Goal: Task Accomplishment & Management: Complete application form

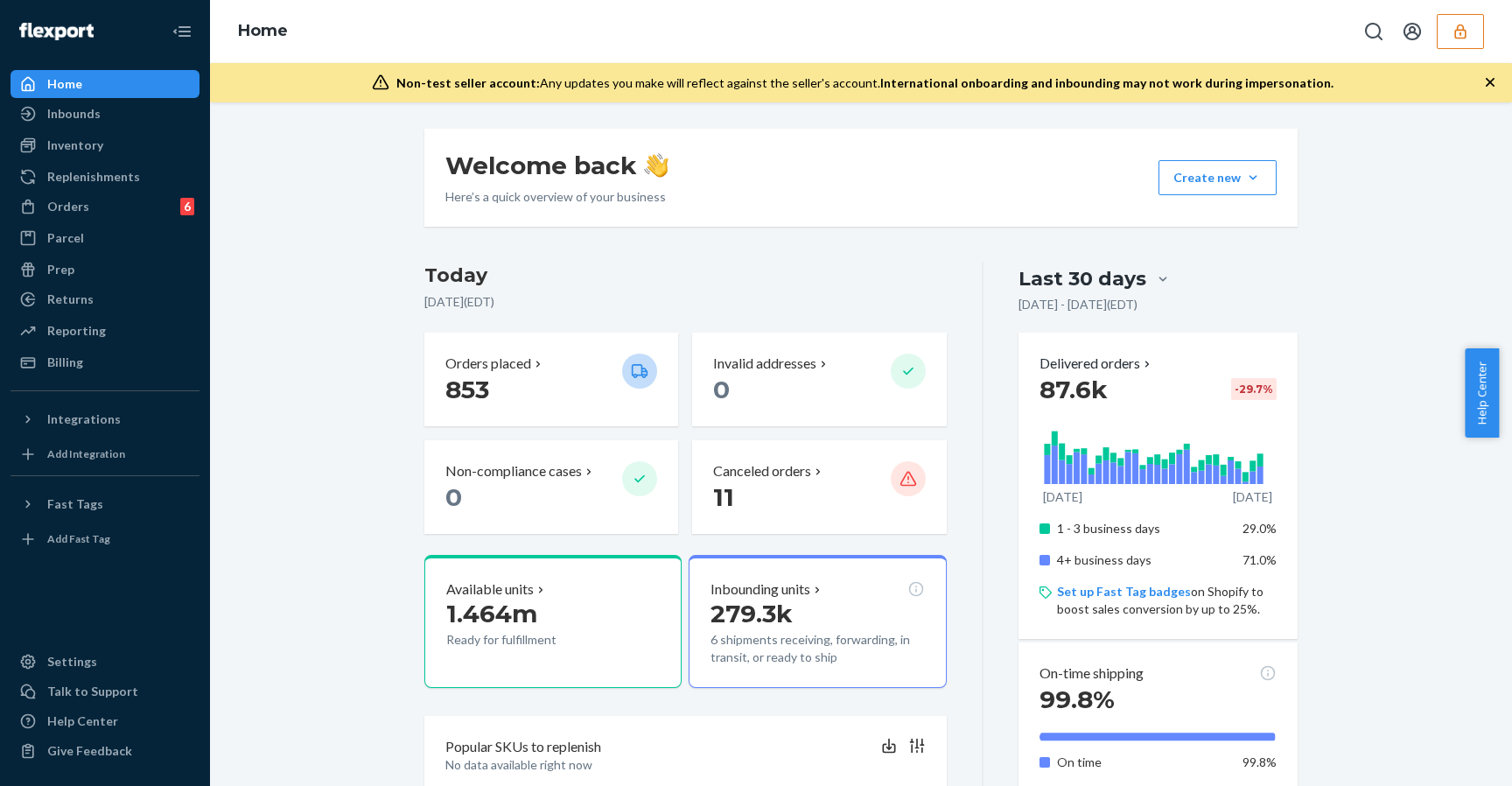
drag, startPoint x: 372, startPoint y: 265, endPoint x: 377, endPoint y: 246, distance: 19.6
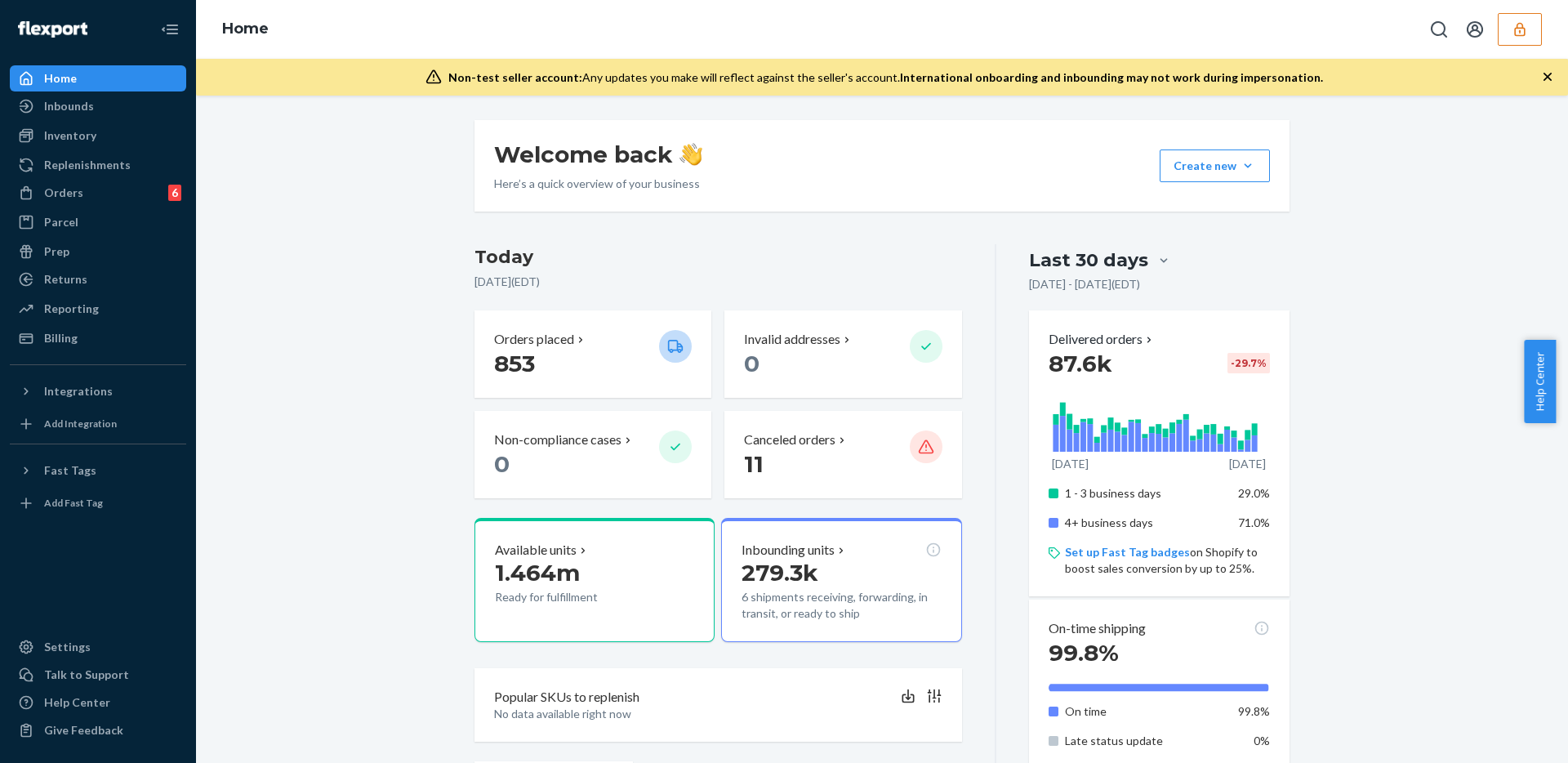
click at [1398, 23] on icon "button" at bounding box center [1520, 30] width 16 height 16
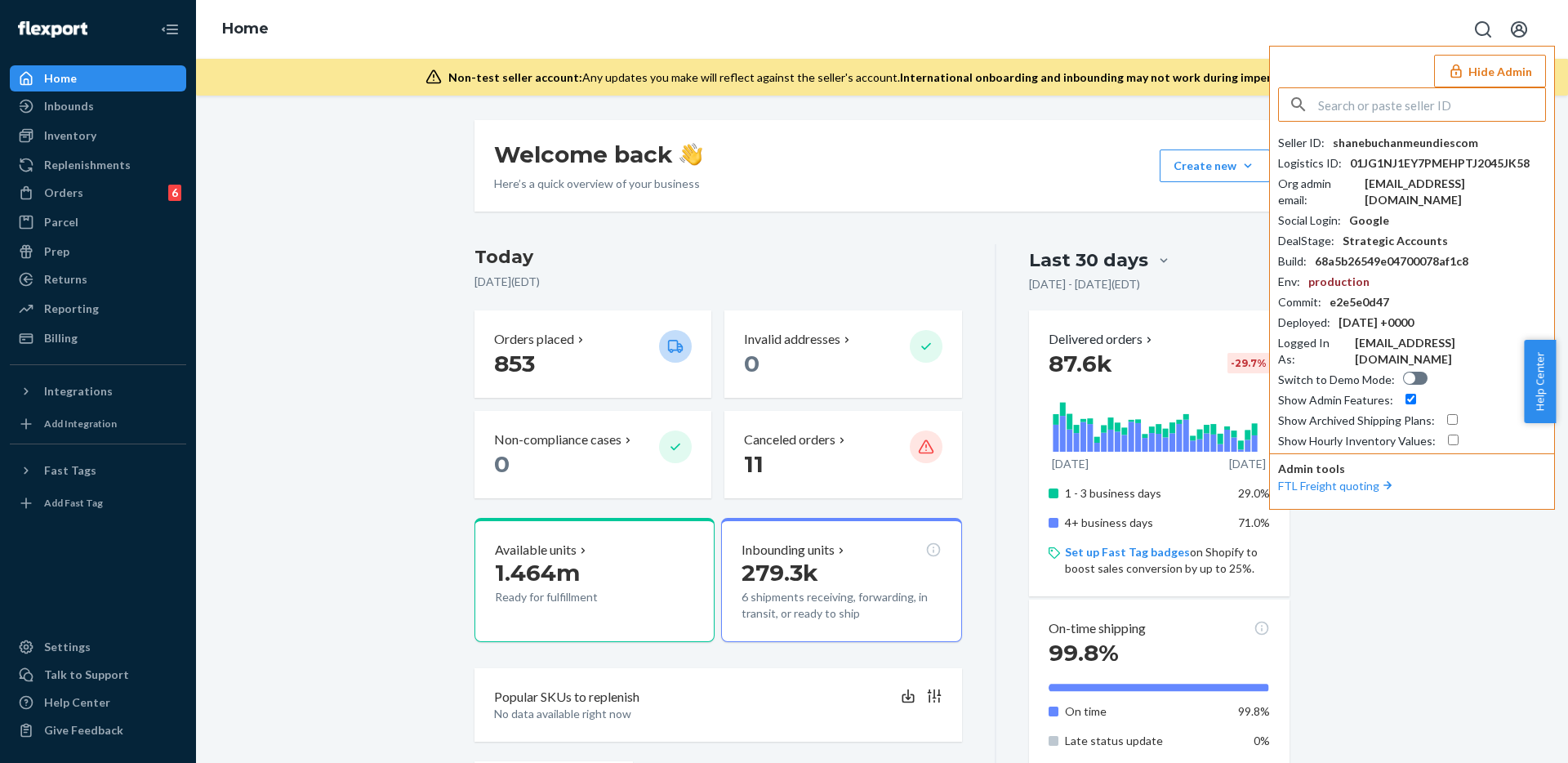
click at [1398, 372] on div at bounding box center [1415, 379] width 25 height 13
checkbox input "true"
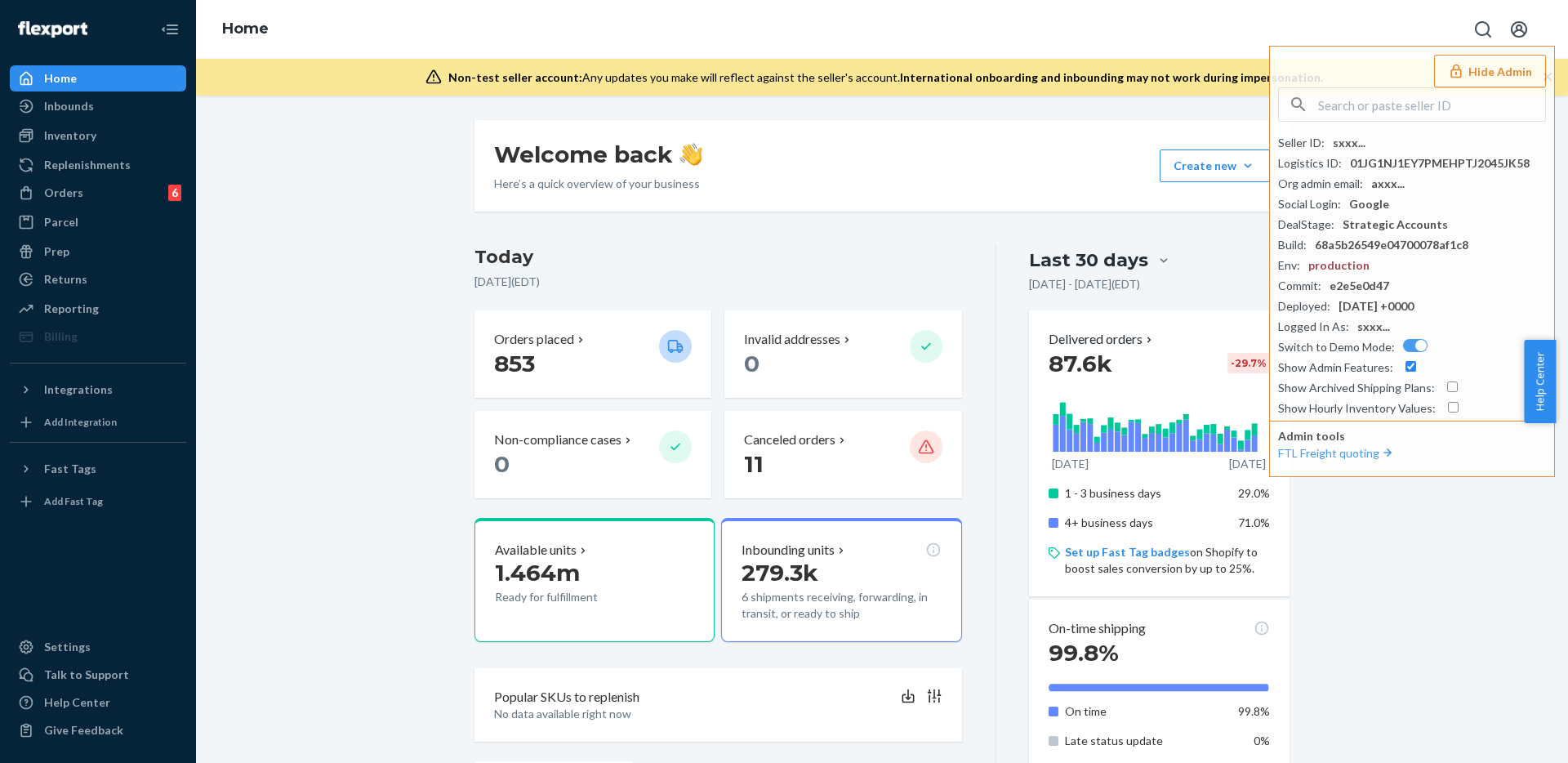
click at [1398, 64] on button "Hide Admin" at bounding box center [1489, 71] width 112 height 33
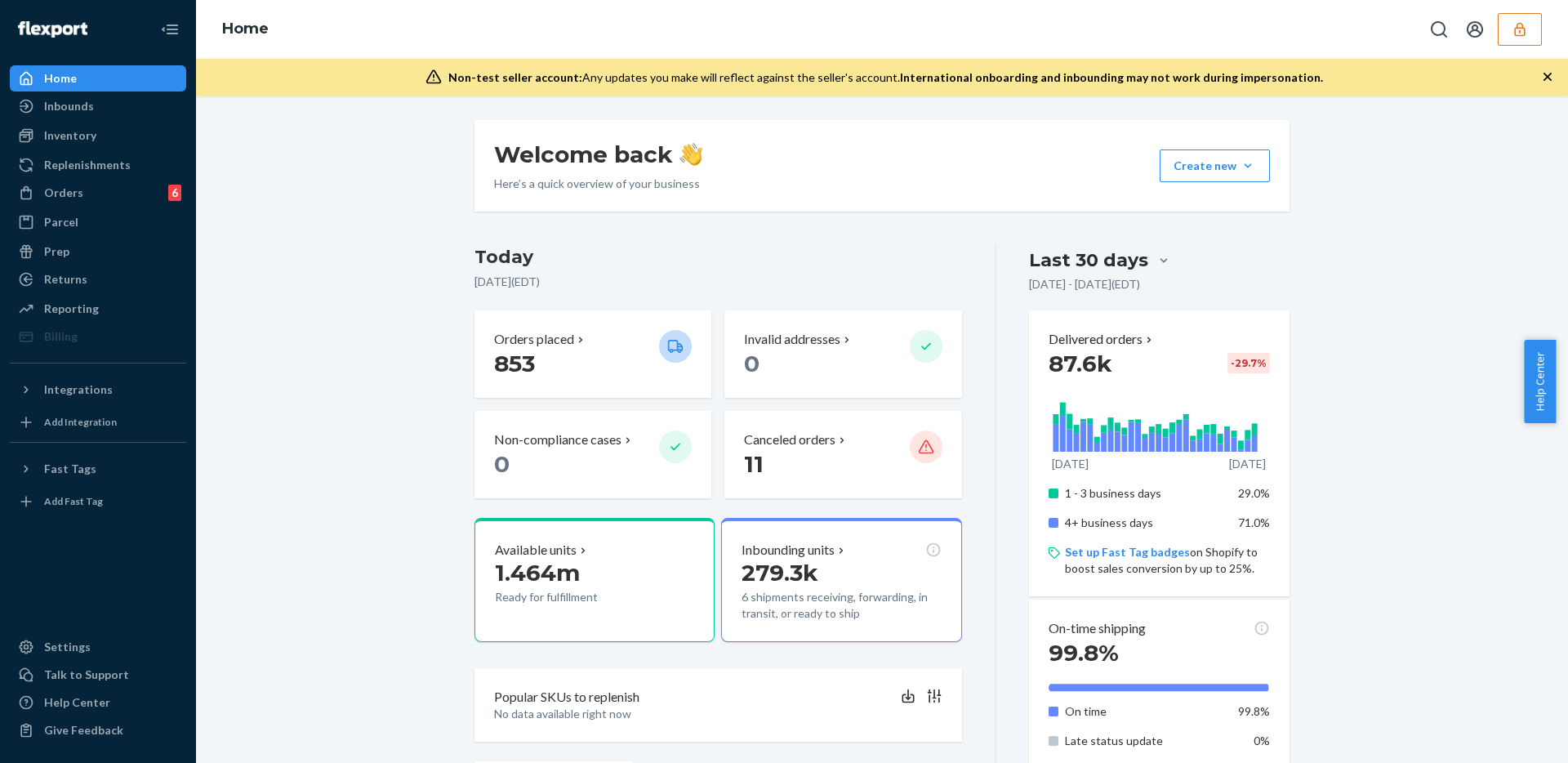
click at [1149, 258] on div at bounding box center [1163, 261] width 29 height 16
click at [1067, 261] on input "Last 30 days" at bounding box center [1067, 261] width 0 height 0
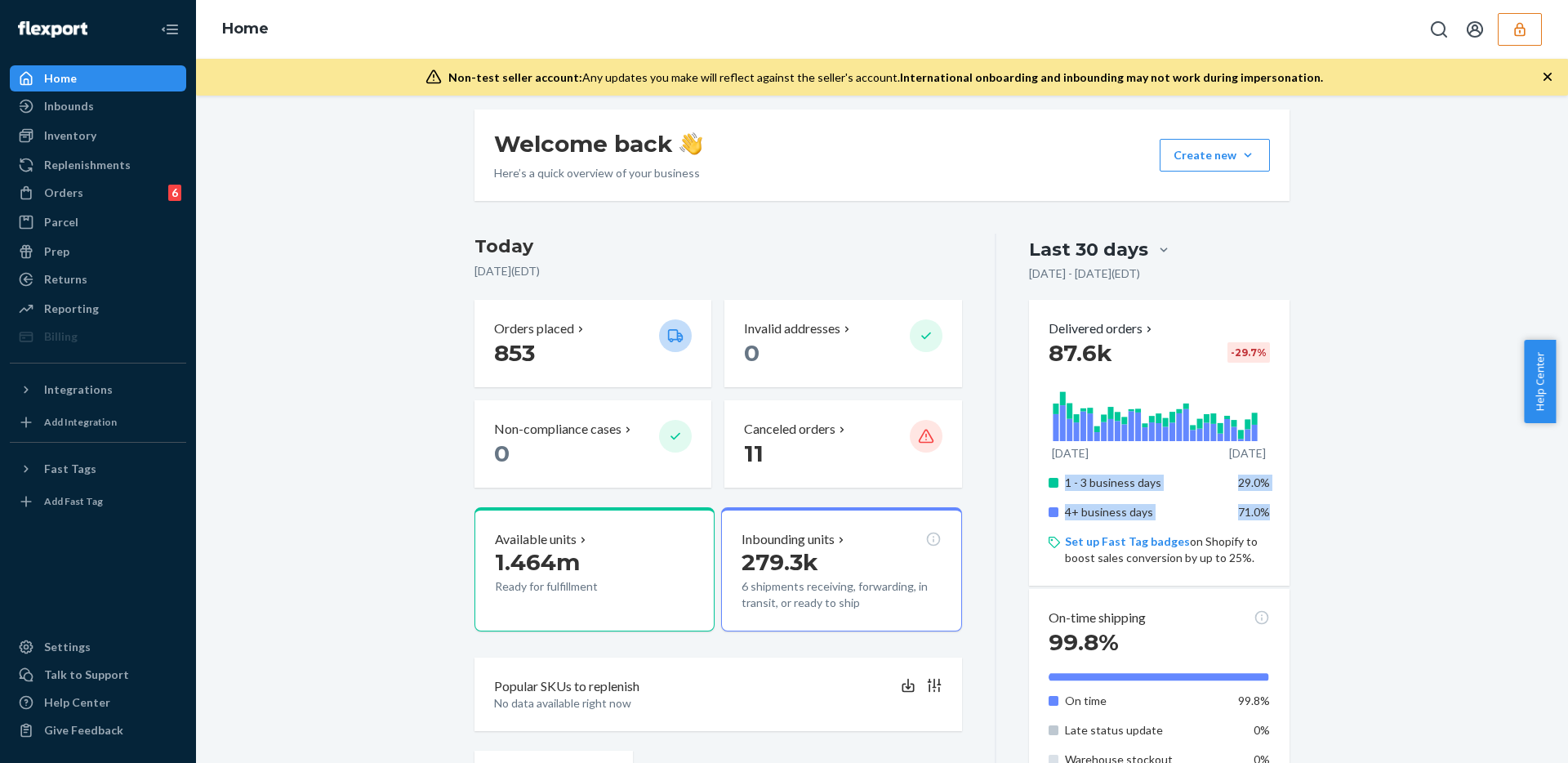
drag, startPoint x: 1058, startPoint y: 481, endPoint x: 1291, endPoint y: 512, distance: 235.1
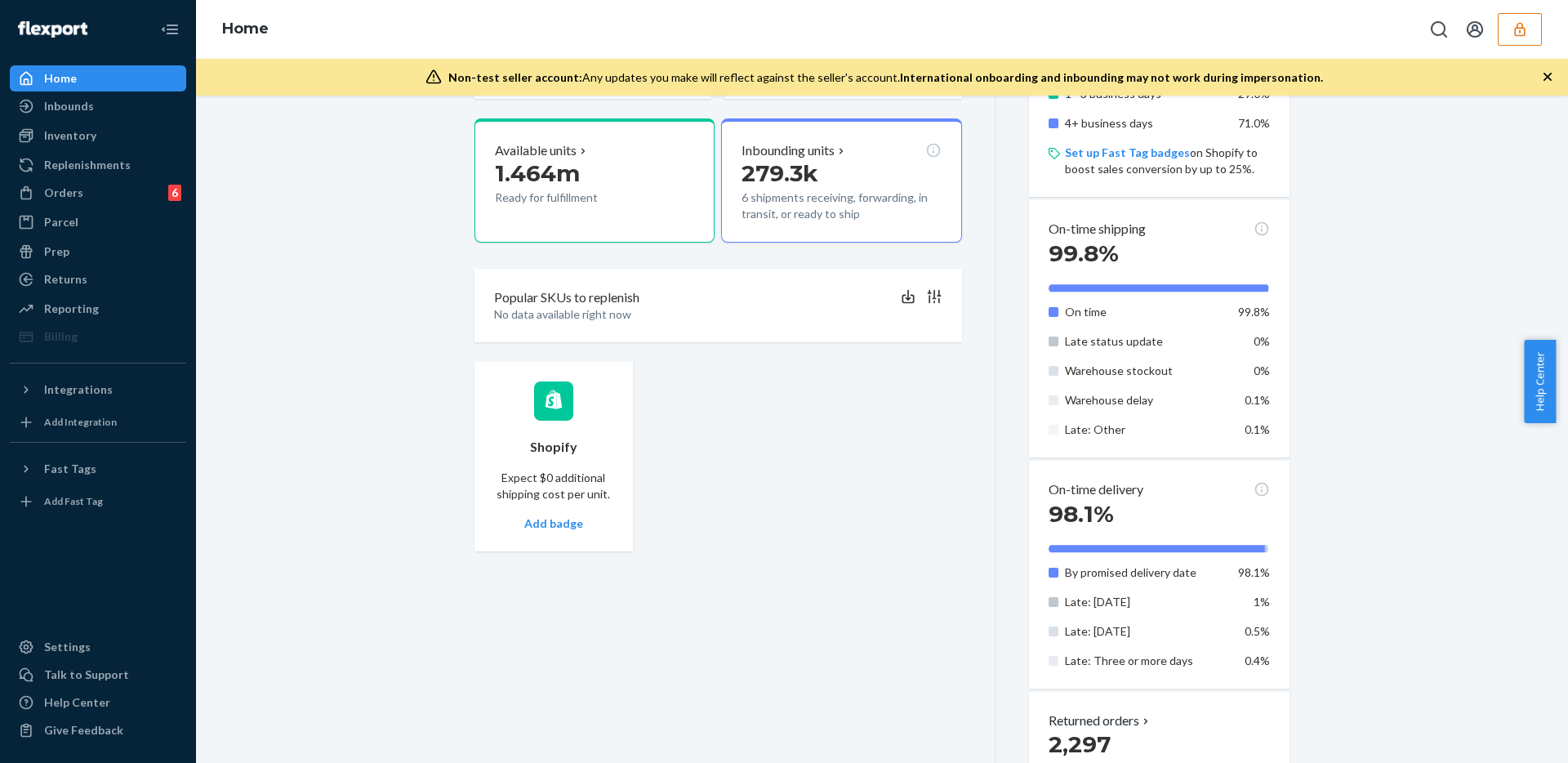
scroll to position [379, 0]
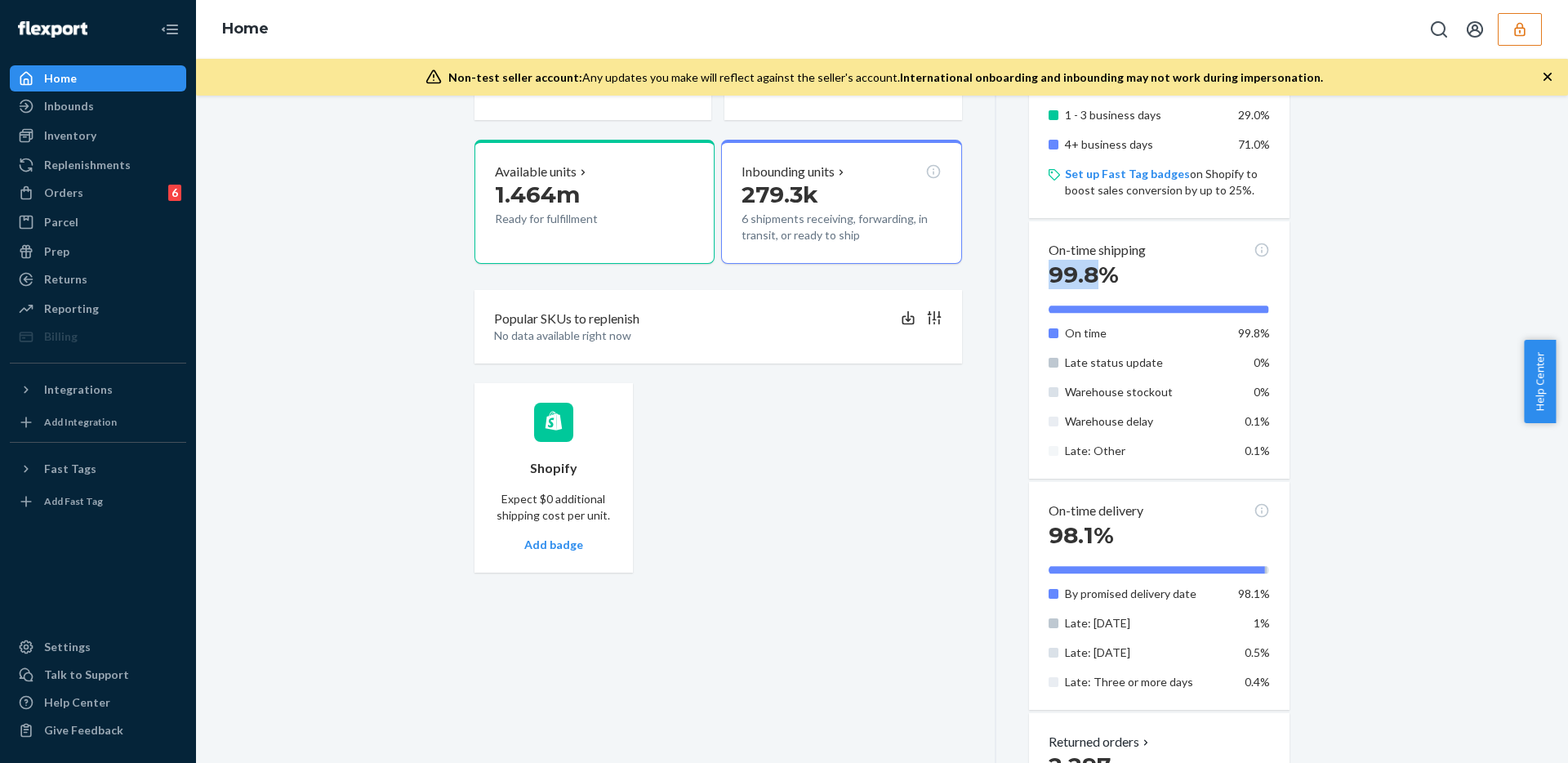
drag, startPoint x: 1041, startPoint y: 275, endPoint x: 1093, endPoint y: 267, distance: 52.6
click at [1089, 267] on span "99.8%" at bounding box center [1084, 275] width 70 height 28
click at [1326, 282] on div "Welcome back Here’s a quick overview of your business Create new Create new inb…" at bounding box center [881, 434] width 1348 height 1383
click at [1326, 280] on div "Welcome back Here’s a quick overview of your business Create new Create new inb…" at bounding box center [881, 434] width 1348 height 1383
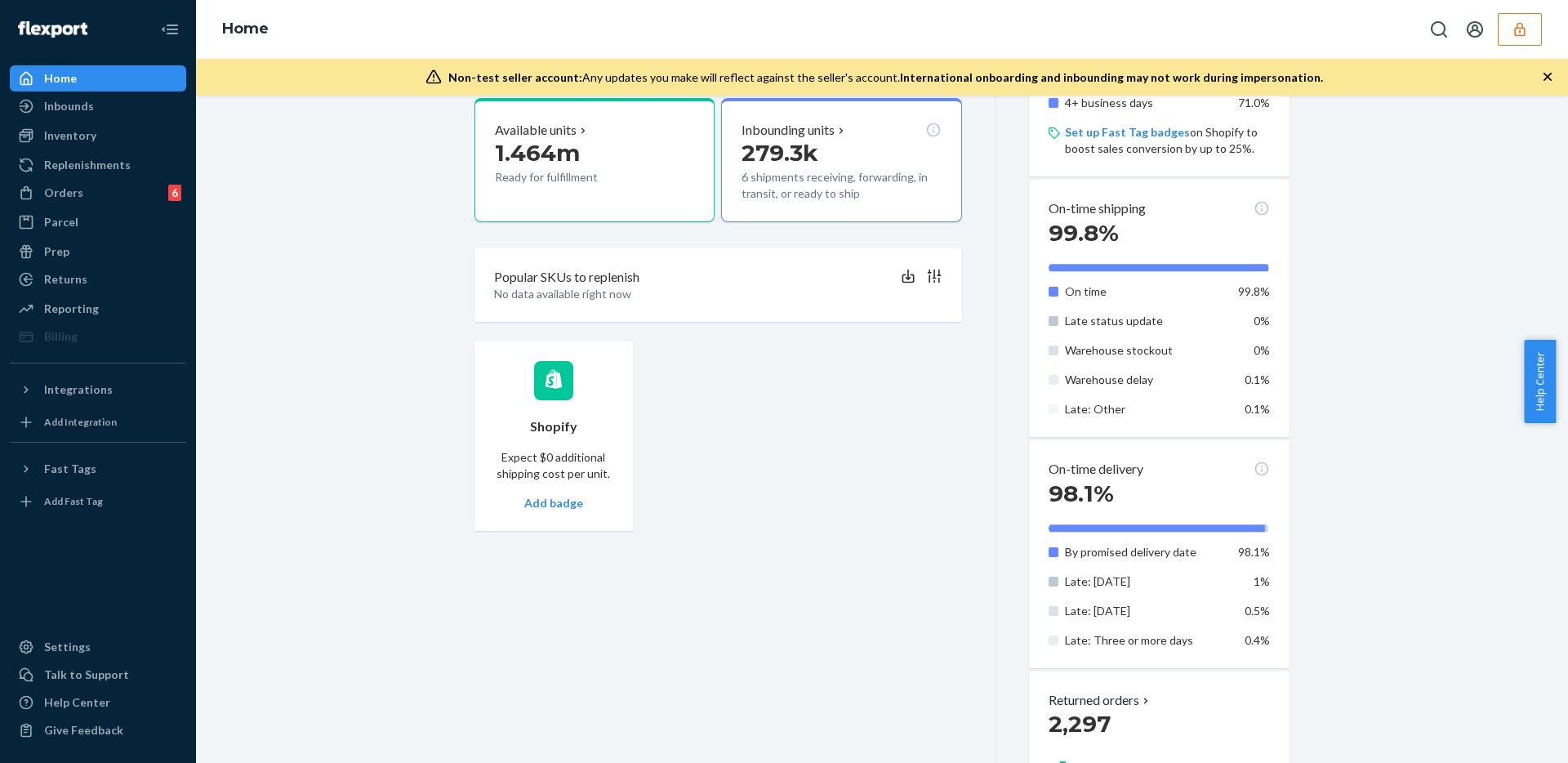
scroll to position [430, 0]
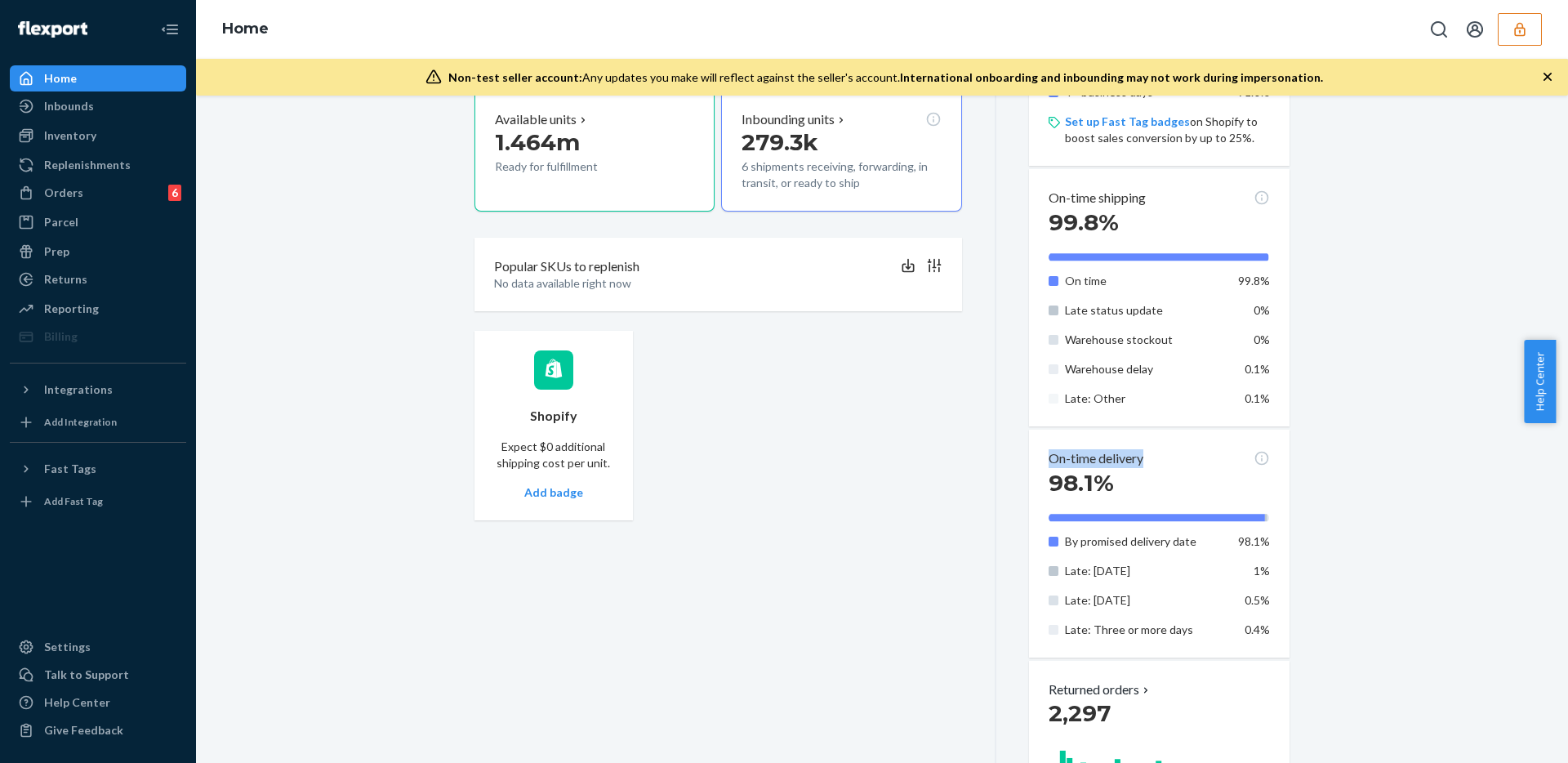
drag, startPoint x: 1043, startPoint y: 461, endPoint x: 1152, endPoint y: 456, distance: 109.1
click at [1149, 455] on div "On-time delivery" at bounding box center [1159, 458] width 221 height 19
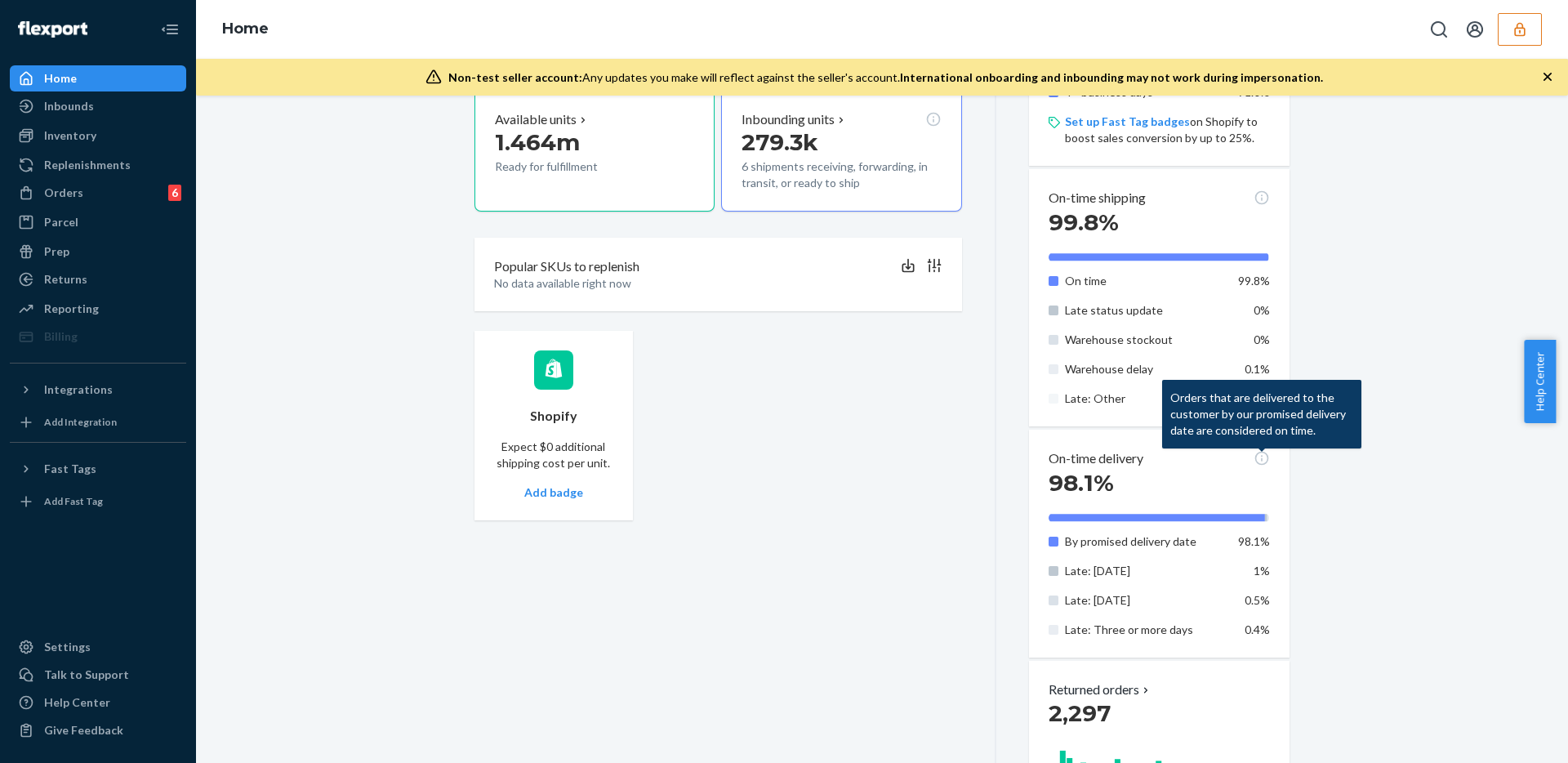
click at [1398, 444] on div "Welcome back Here’s a quick overview of your business Create new Create new inb…" at bounding box center [881, 381] width 1348 height 1383
click at [1398, 470] on div "Welcome back Here’s a quick overview of your business Create new Create new inb…" at bounding box center [881, 381] width 1348 height 1383
click at [1398, 494] on div "Welcome back Here’s a quick overview of your business Create new Create new inb…" at bounding box center [881, 381] width 1348 height 1383
click at [1398, 480] on div "Welcome back Here’s a quick overview of your business Create new Create new inb…" at bounding box center [881, 381] width 1348 height 1383
click at [1365, 517] on div "Welcome back Here’s a quick overview of your business Create new Create new inb…" at bounding box center [881, 381] width 1348 height 1383
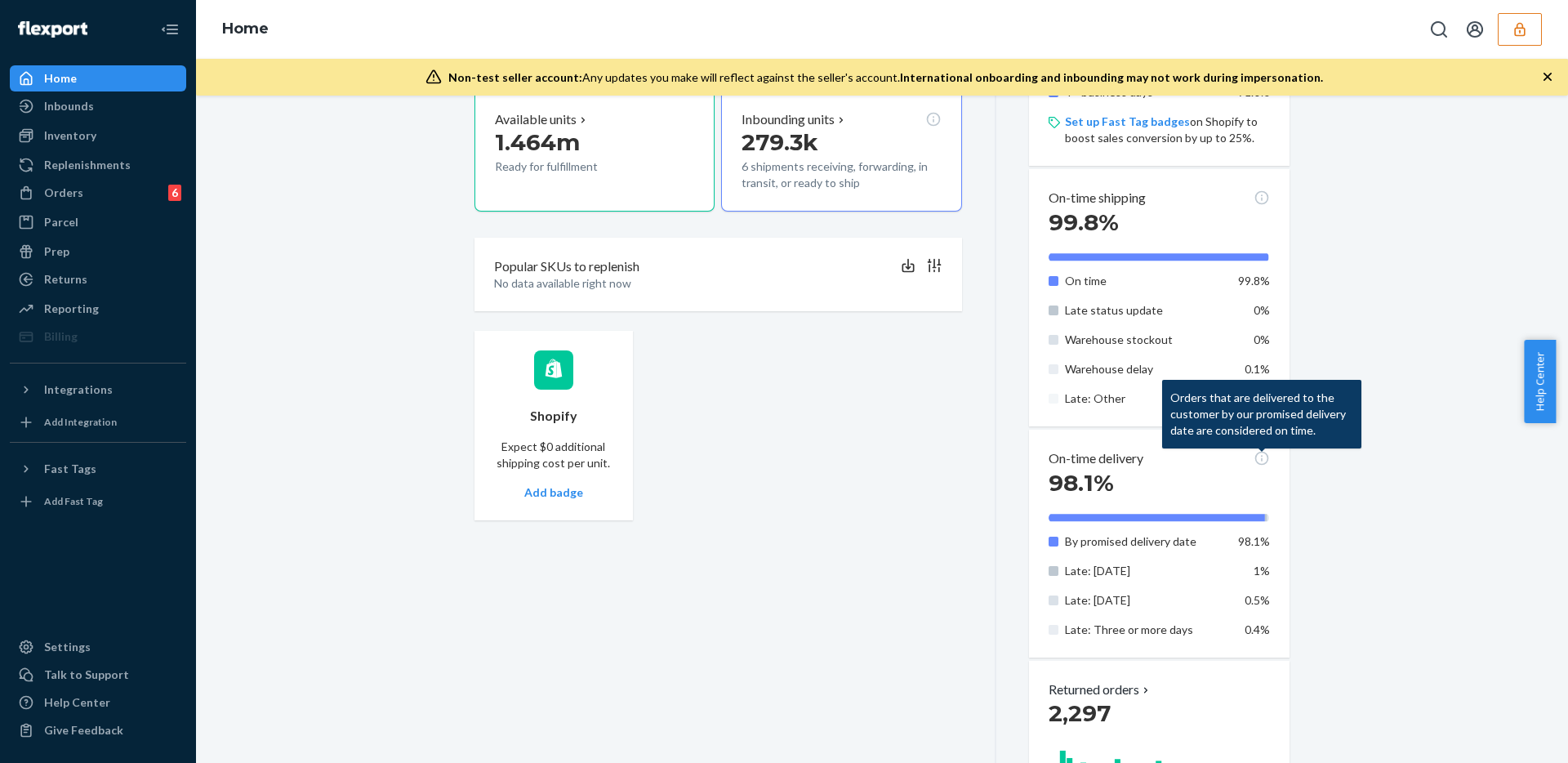
click at [1354, 556] on div "Welcome back Here’s a quick overview of your business Create new Create new inb…" at bounding box center [881, 381] width 1348 height 1383
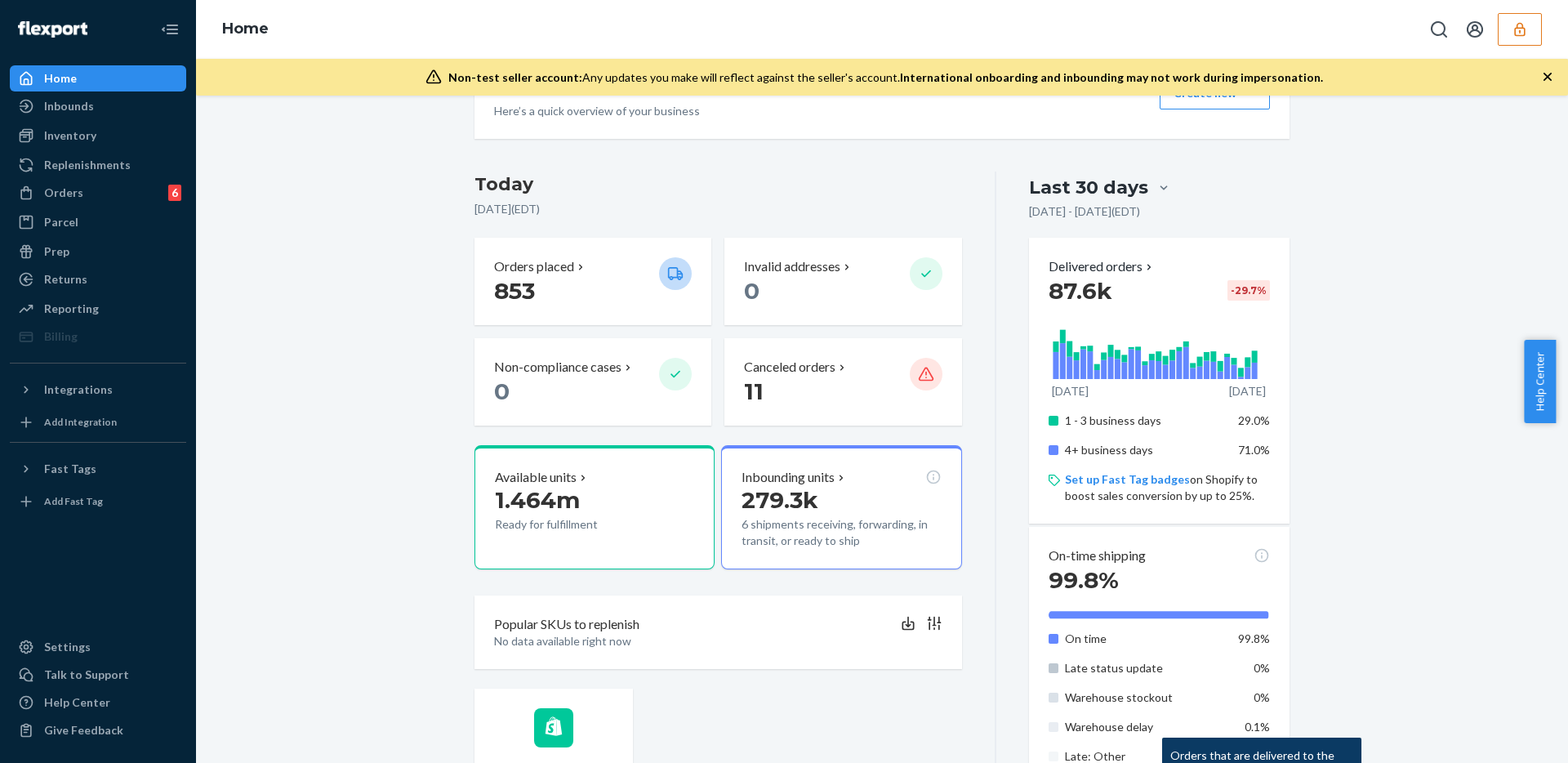
scroll to position [14, 0]
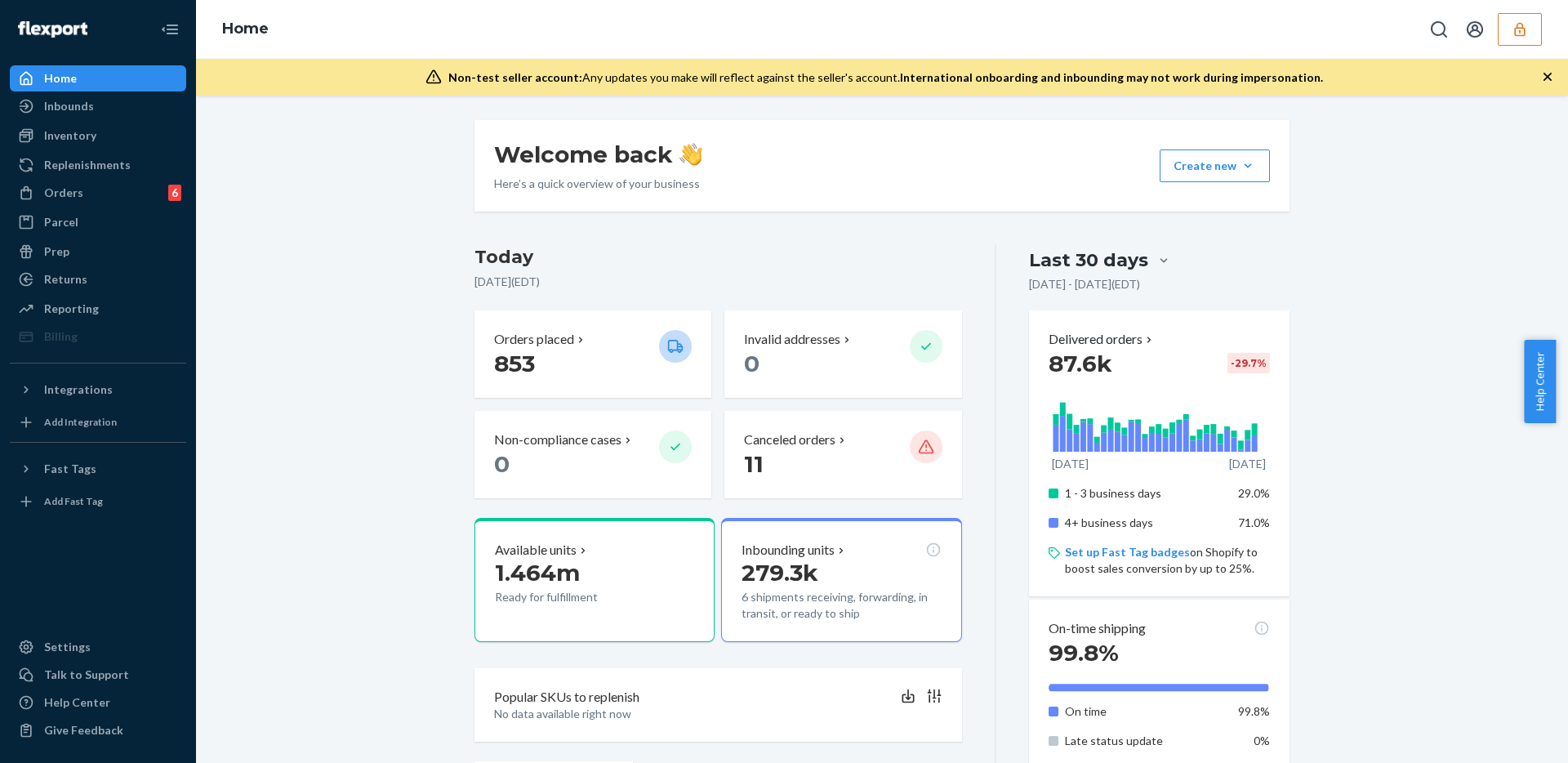
drag, startPoint x: 782, startPoint y: 222, endPoint x: 802, endPoint y: 252, distance: 36.1
click at [857, 261] on h3 "Today" at bounding box center [718, 257] width 487 height 26
click at [861, 267] on h3 "Today" at bounding box center [718, 257] width 487 height 26
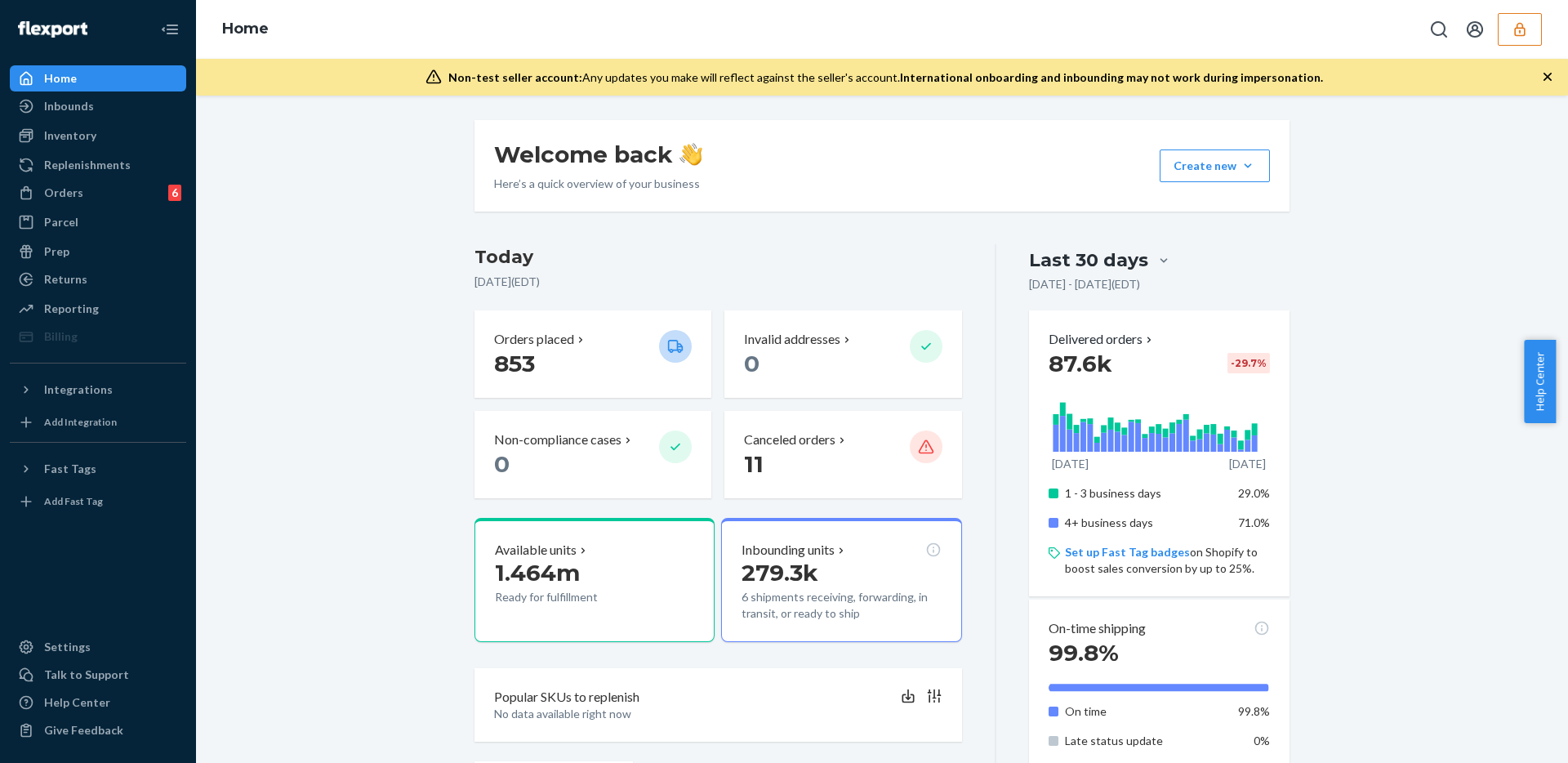
click at [122, 144] on div "Inventory" at bounding box center [97, 136] width 173 height 23
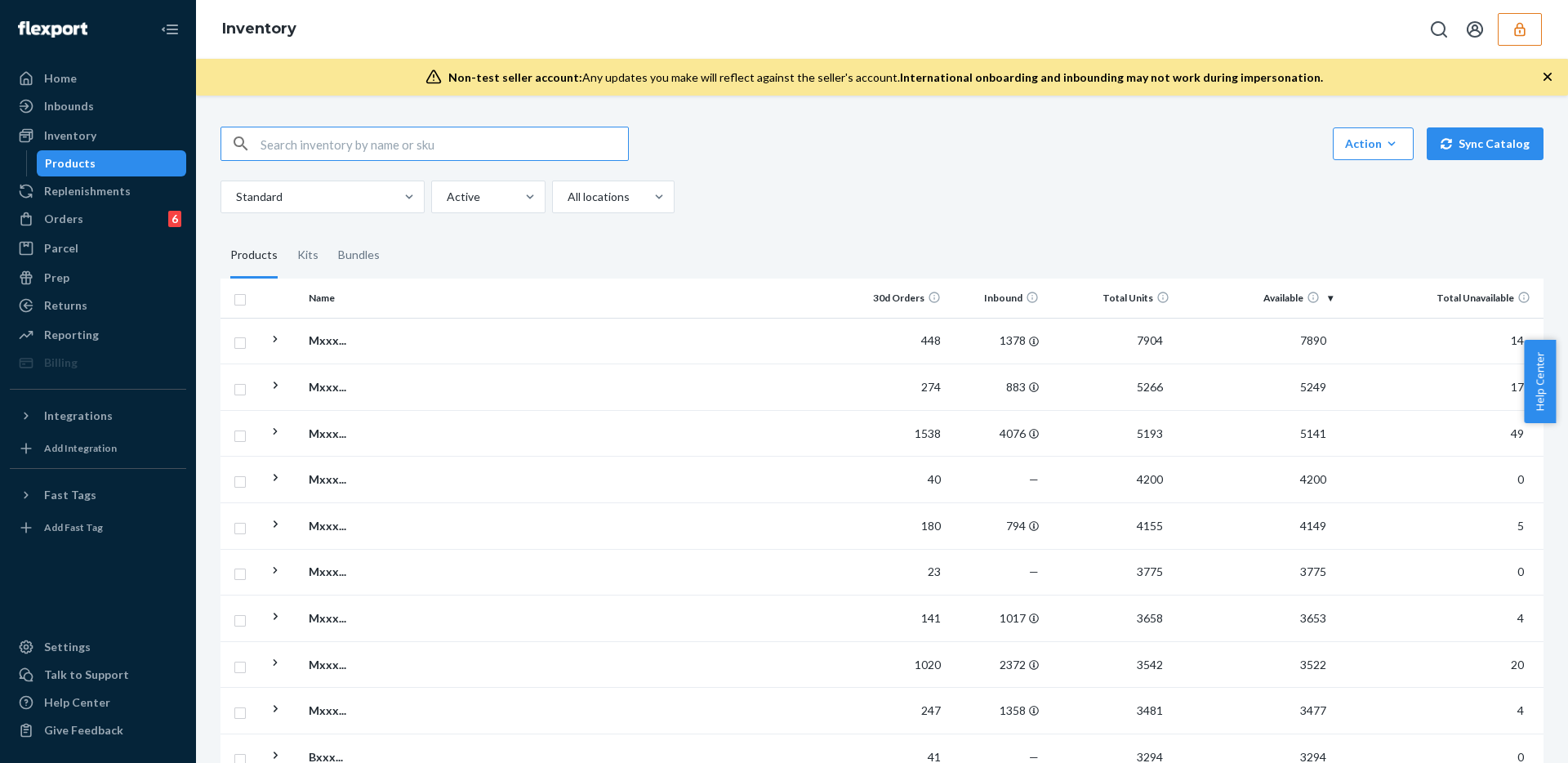
click at [1001, 131] on div "Action Create product Create kit or bundle Bulk create products Bulk update pro…" at bounding box center [881, 143] width 1323 height 34
click at [1076, 196] on div "Standard Active All locations" at bounding box center [876, 197] width 1311 height 33
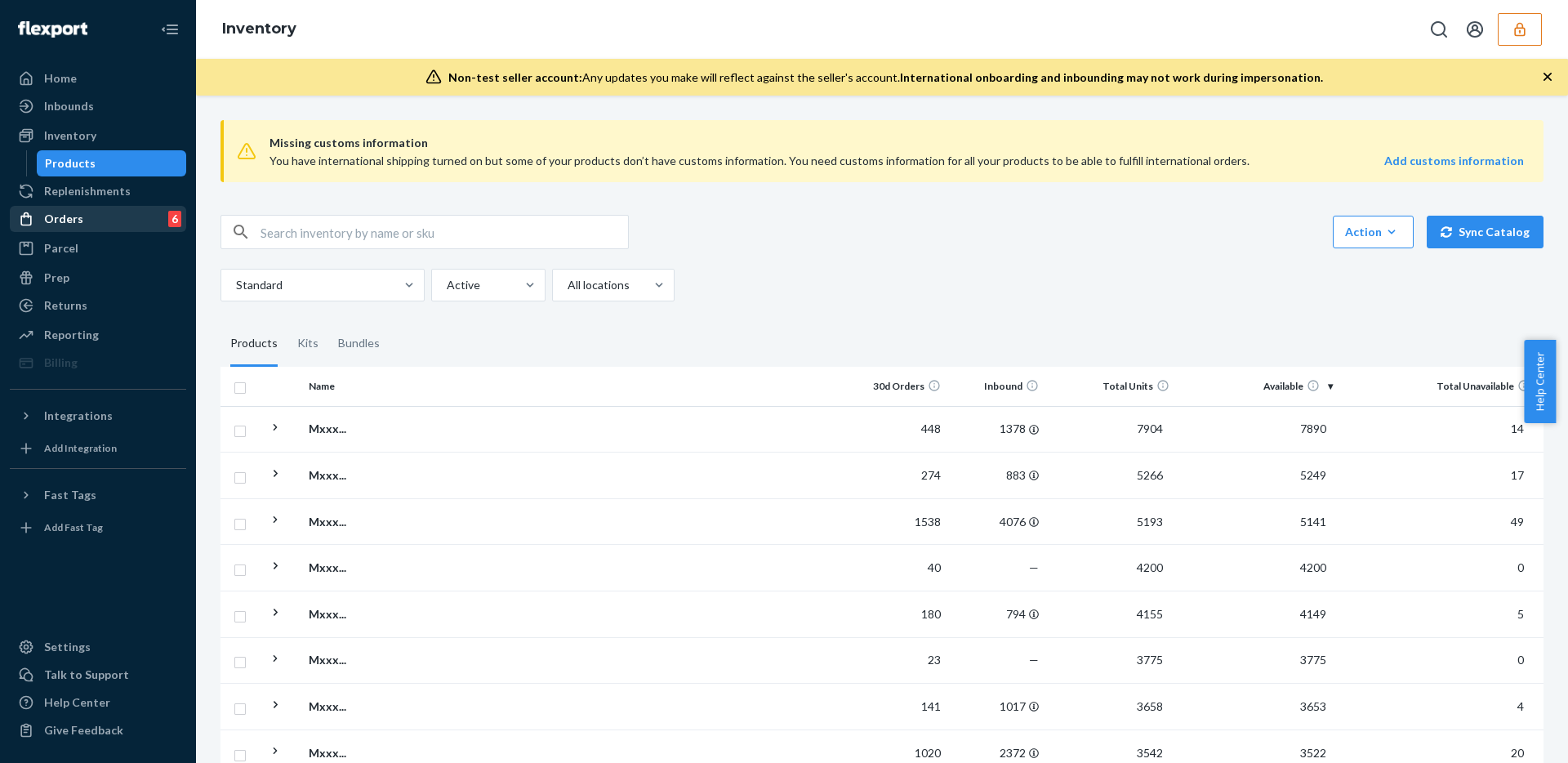
click at [108, 224] on div "Orders 6" at bounding box center [97, 219] width 173 height 23
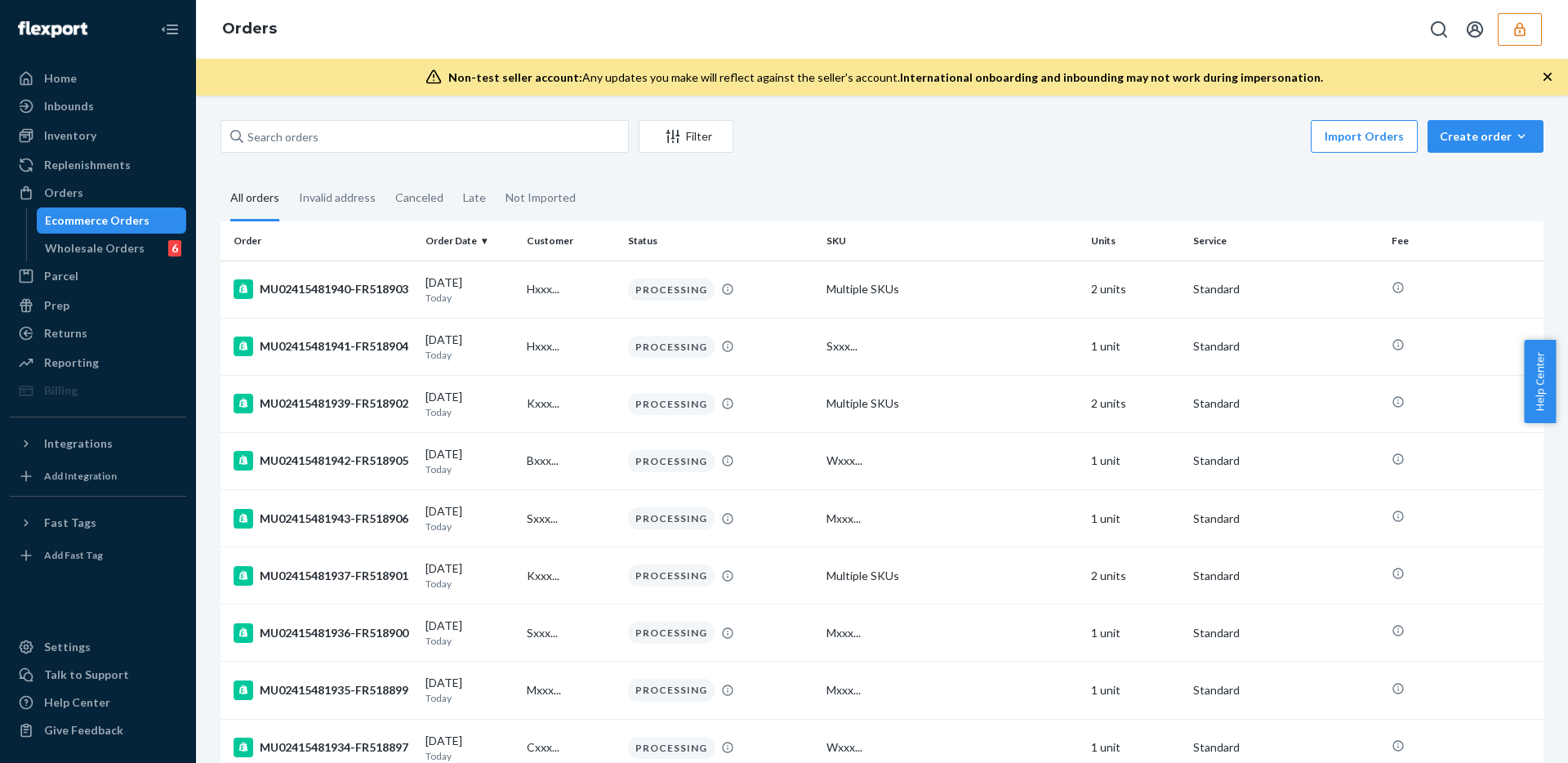
click at [735, 152] on div "Filter Import Orders Create order Ecommerce order Removal order" at bounding box center [881, 139] width 1323 height 37
click at [906, 139] on div "Import Orders Create order Ecommerce order Removal order" at bounding box center [1143, 139] width 800 height 37
click at [694, 130] on div "Filter" at bounding box center [686, 136] width 93 height 16
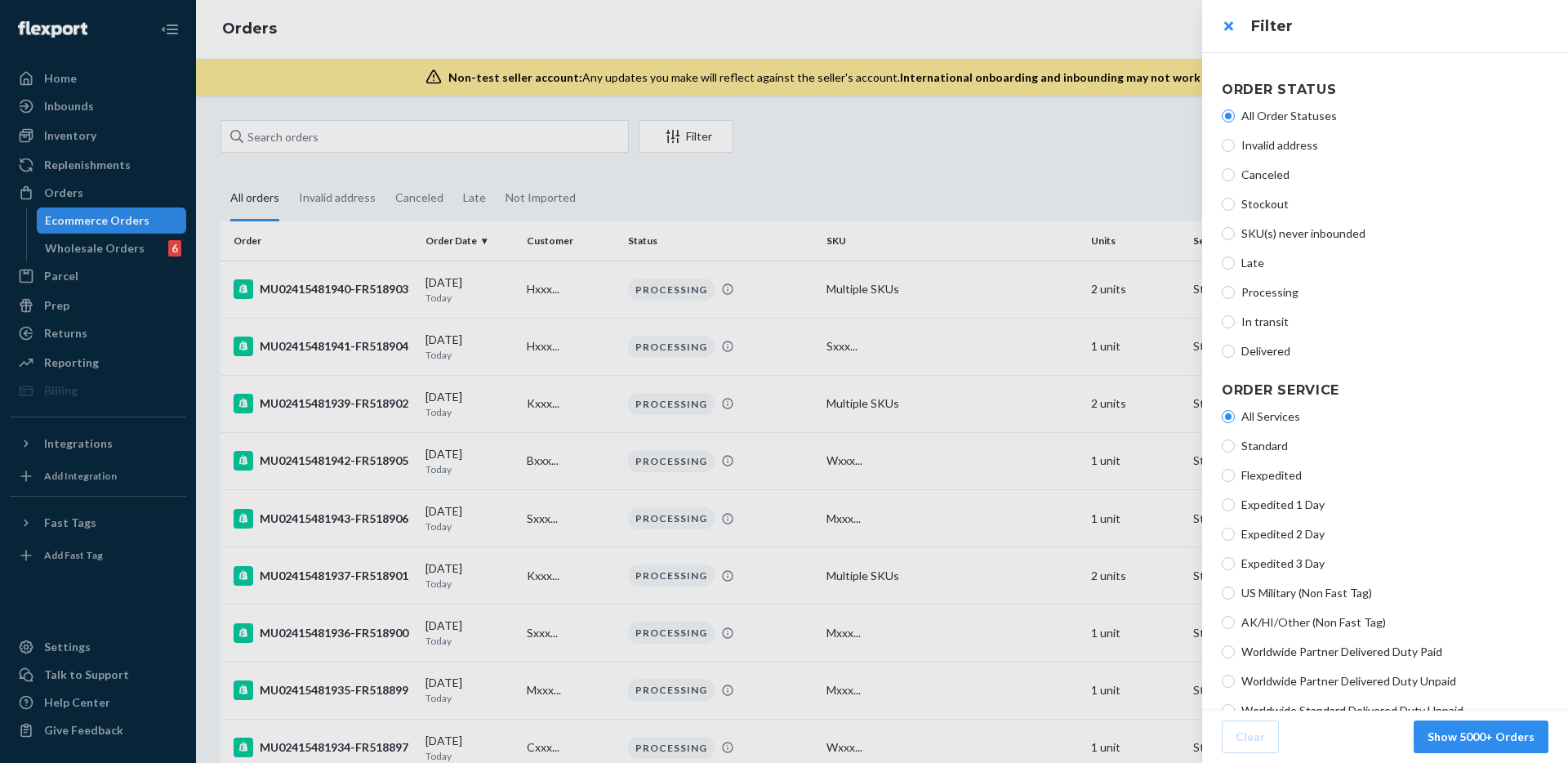
click at [1261, 352] on span "Delivered" at bounding box center [1394, 352] width 307 height 16
click at [1235, 352] on input "Delivered" at bounding box center [1228, 352] width 13 height 13
radio input "true"
radio input "false"
click at [1100, 125] on div at bounding box center [784, 381] width 1568 height 763
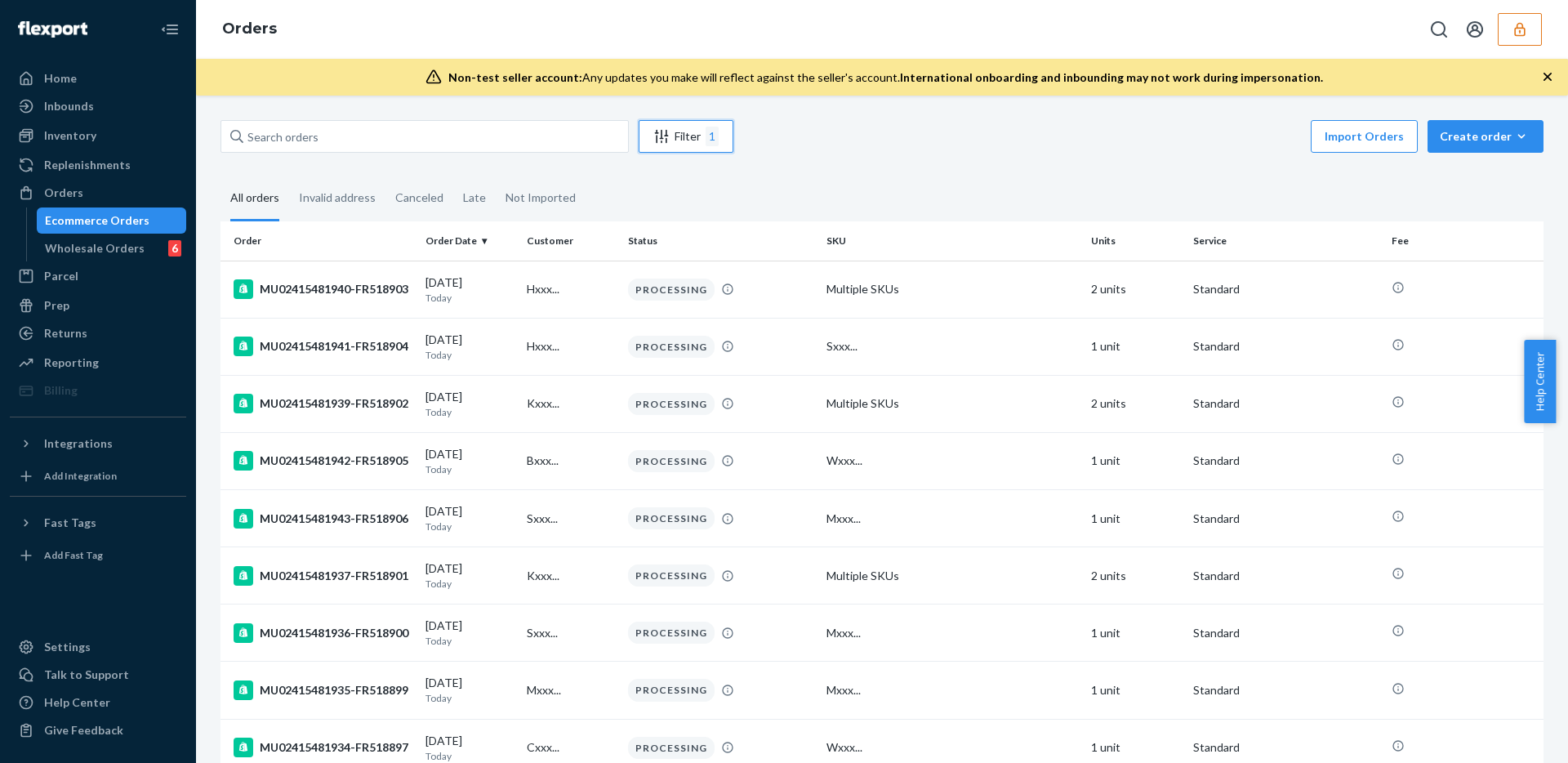
click at [707, 145] on div "1" at bounding box center [712, 136] width 13 height 20
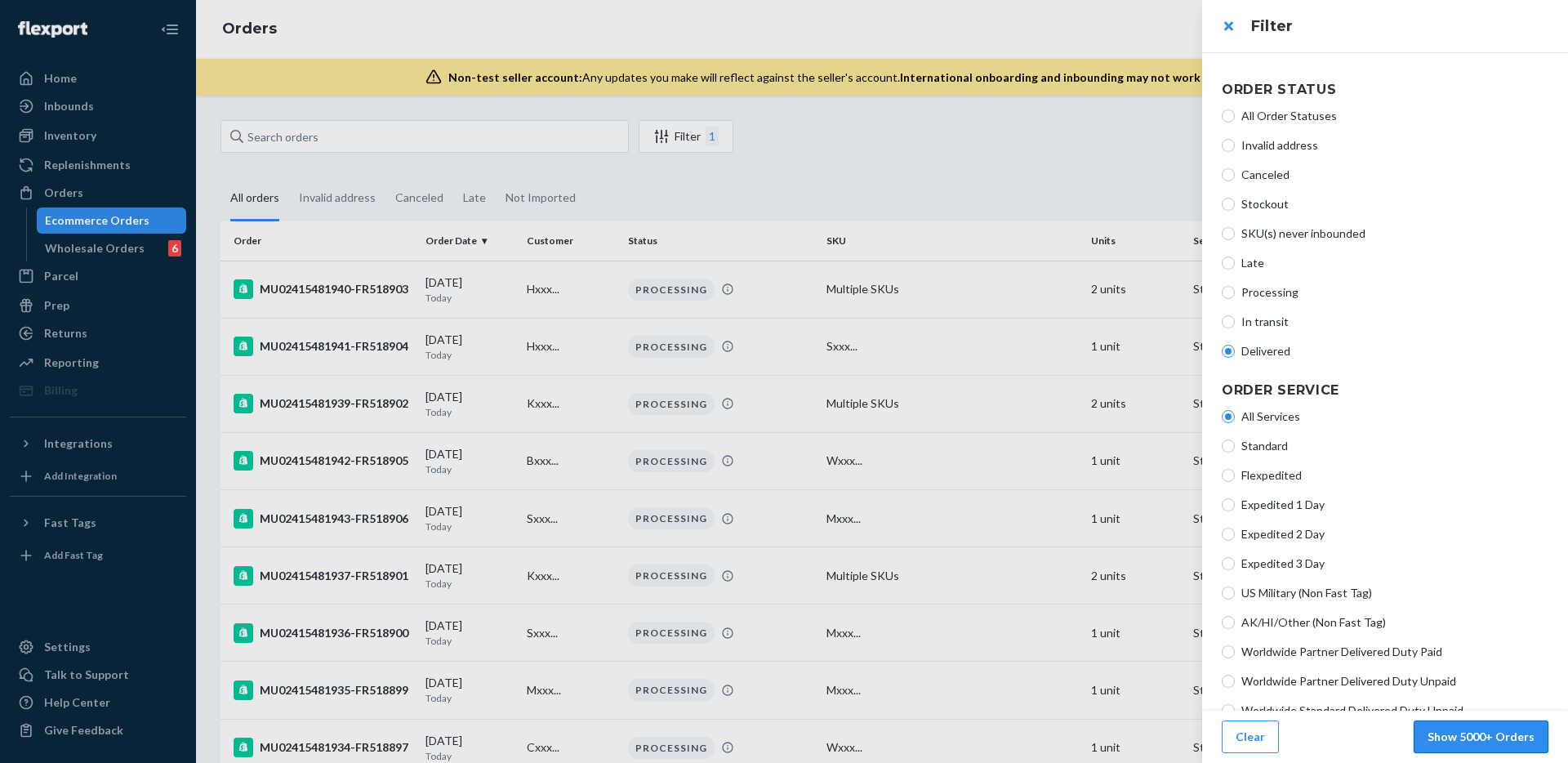
click at [1398, 733] on button "Show 5000+ Orders" at bounding box center [1480, 737] width 134 height 33
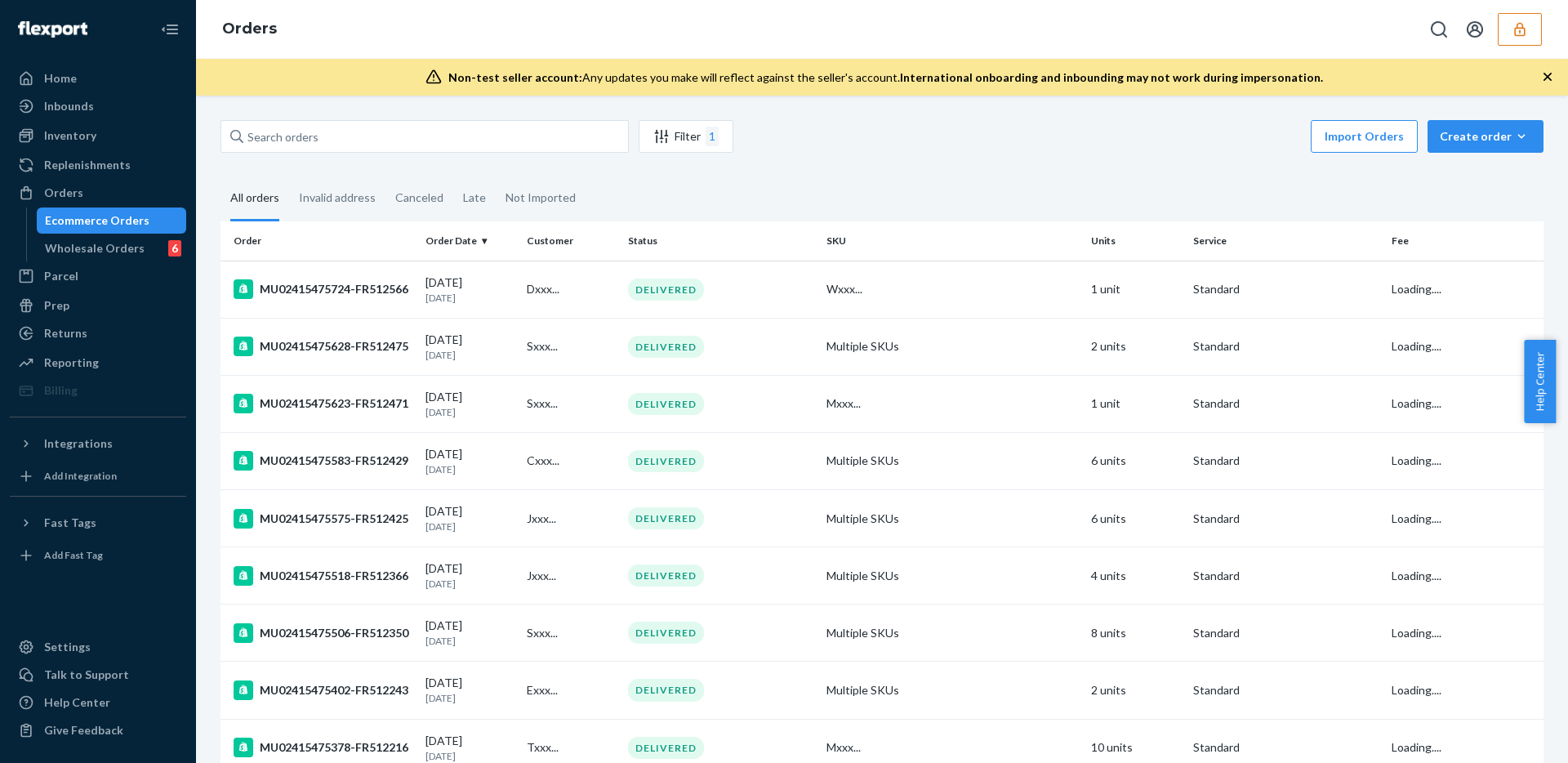
click at [1124, 208] on fieldset "All orders Invalid address Canceled Late Not Imported" at bounding box center [881, 198] width 1323 height 45
click at [958, 130] on div "Import Orders Create order Ecommerce order Removal order" at bounding box center [1143, 139] width 800 height 37
click at [890, 289] on div "Wxxx..." at bounding box center [952, 289] width 252 height 16
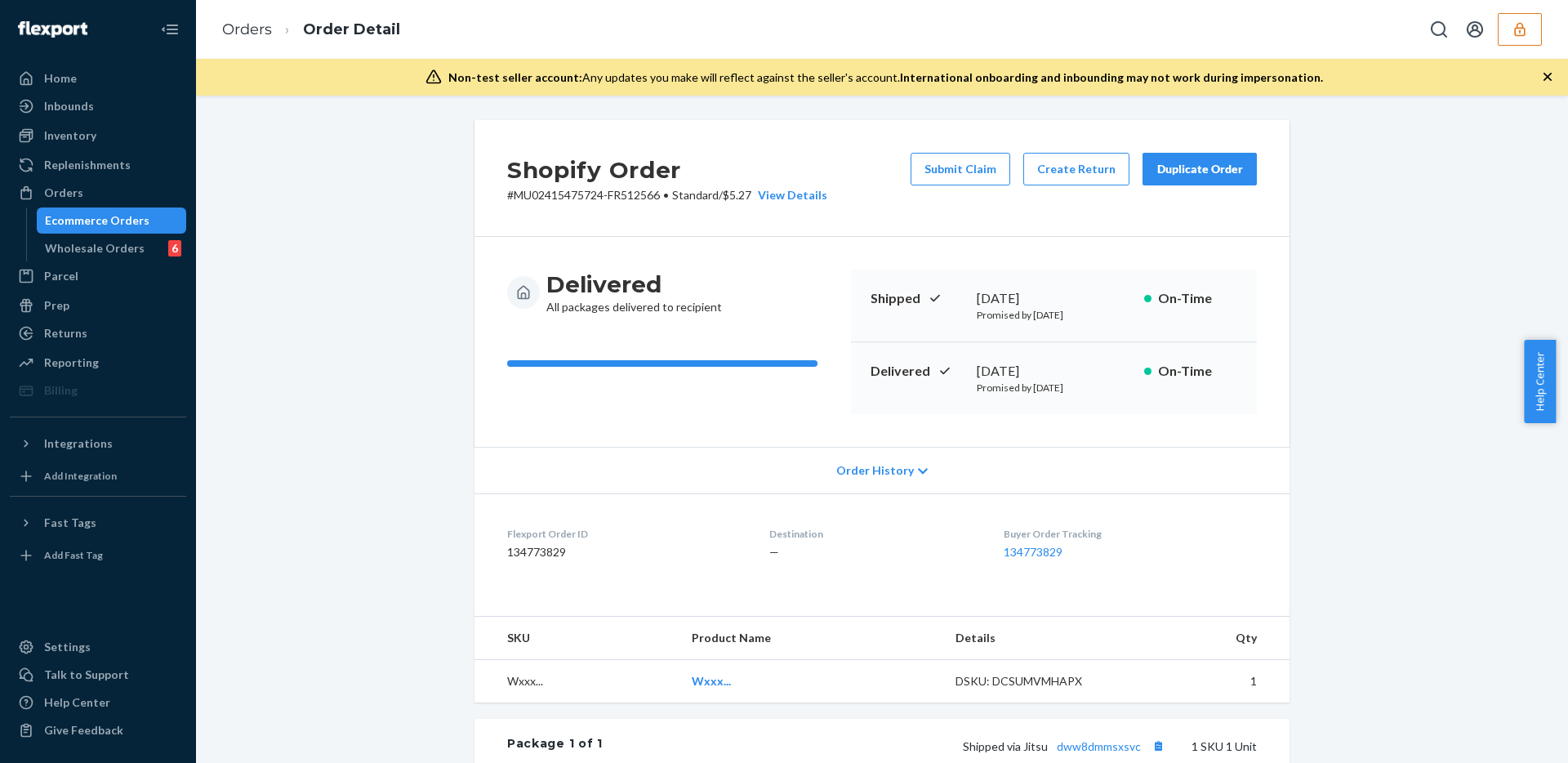
click at [1252, 355] on div "Delivered All packages delivered to recipient Shipped [DATE] Promised by [DATE]…" at bounding box center [881, 342] width 815 height 210
click at [895, 470] on span "Order History" at bounding box center [875, 470] width 78 height 16
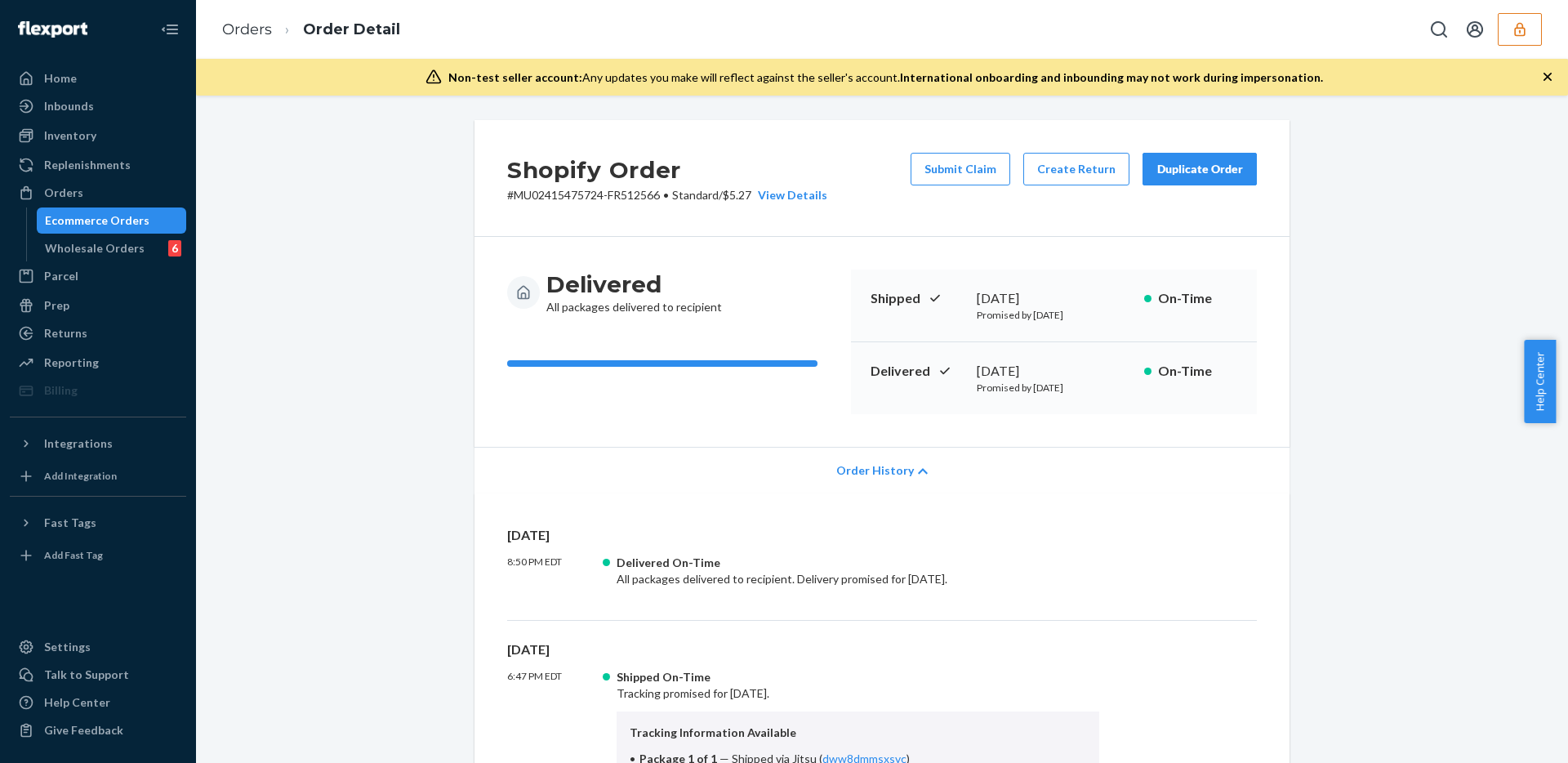
click at [1032, 294] on div "[DATE]" at bounding box center [1054, 298] width 154 height 19
click at [1015, 296] on div "[DATE]" at bounding box center [1054, 298] width 154 height 19
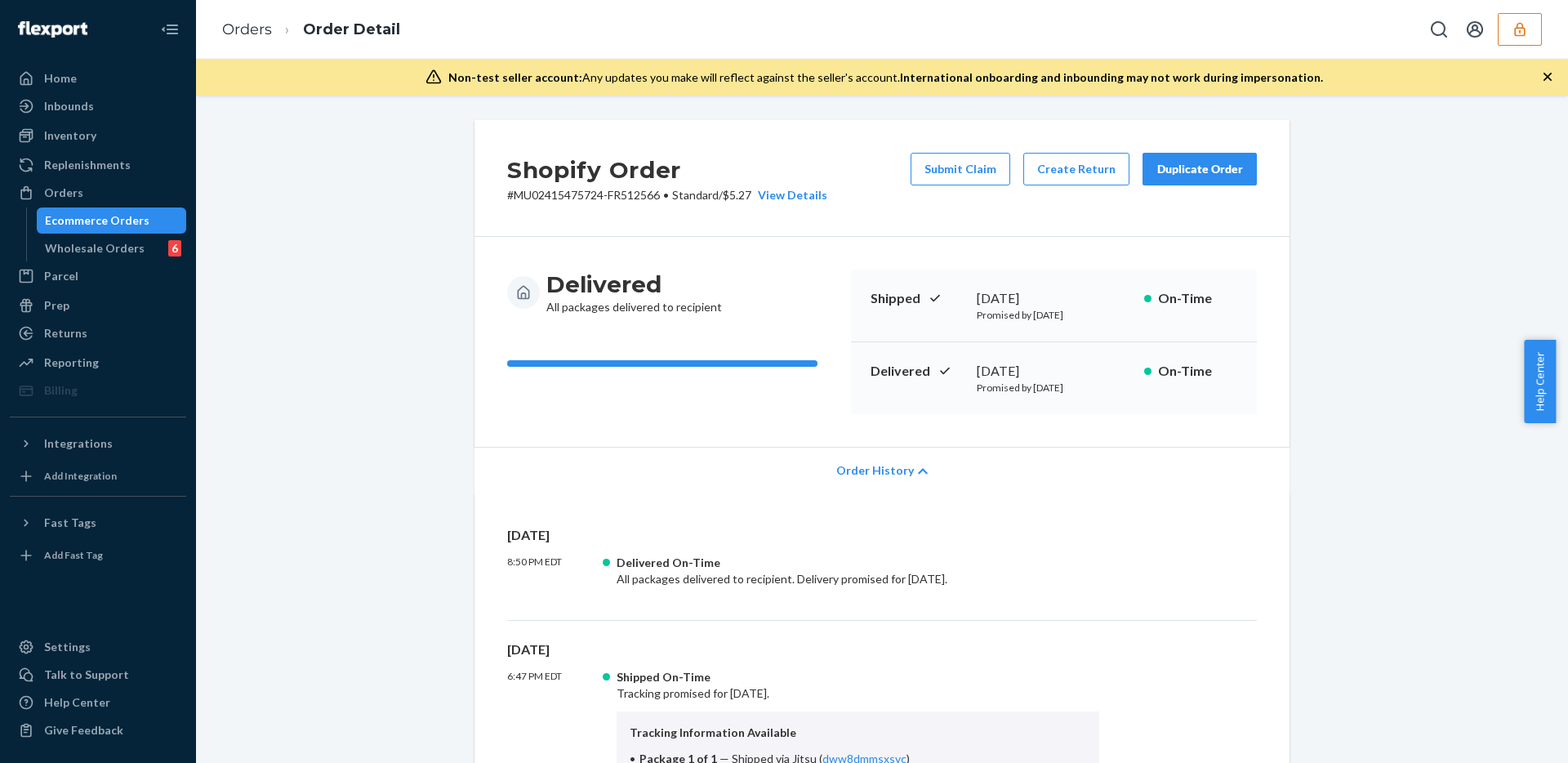
drag, startPoint x: 964, startPoint y: 370, endPoint x: 1119, endPoint y: 370, distance: 155.0
click at [1119, 370] on div "Delivered [DATE] Promised by [DATE] On-Time" at bounding box center [1054, 379] width 406 height 72
click at [1281, 328] on div "Delivered All packages delivered to recipient Shipped [DATE] Promised by [DATE]…" at bounding box center [881, 342] width 815 height 210
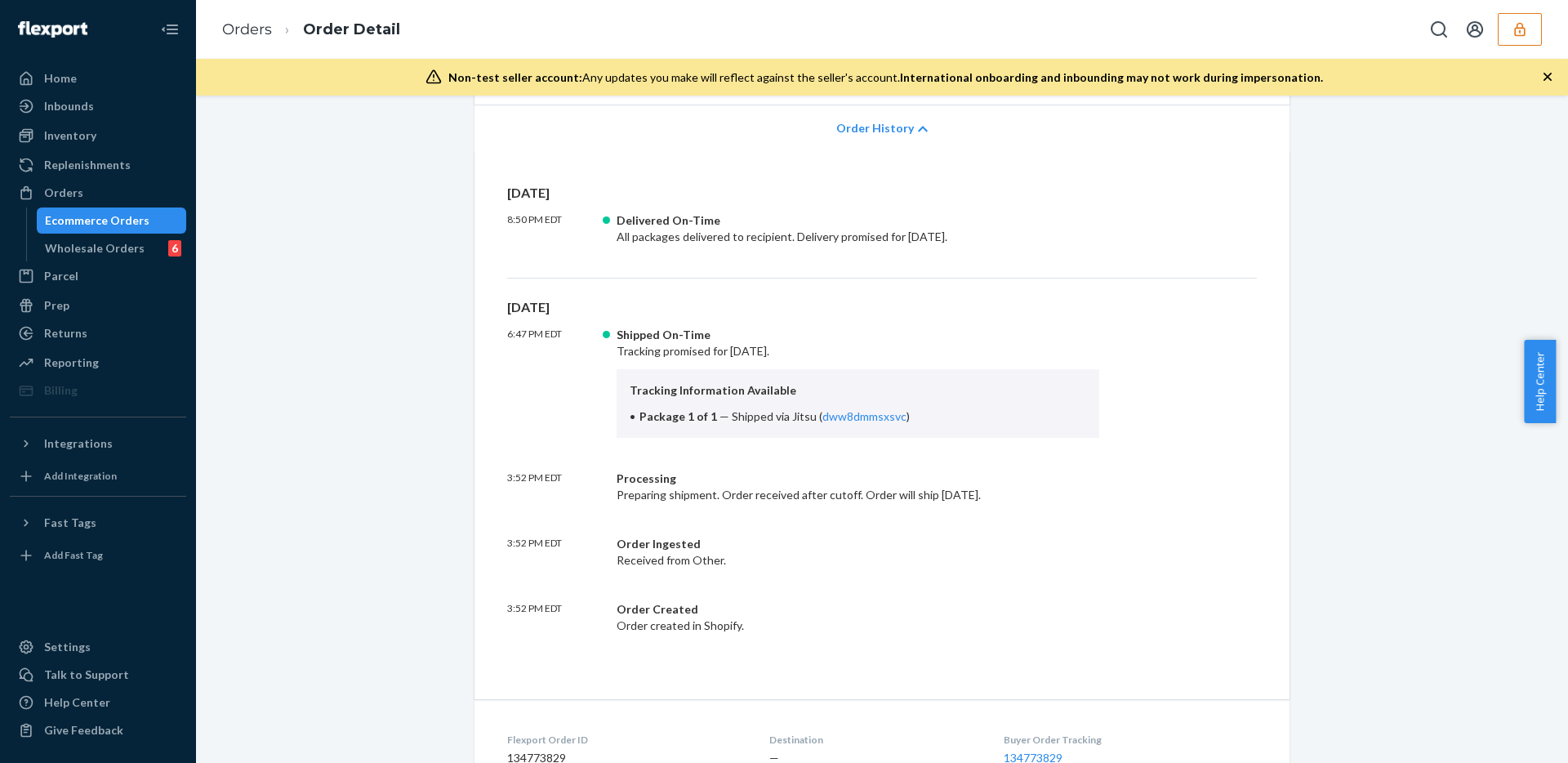
scroll to position [336, 0]
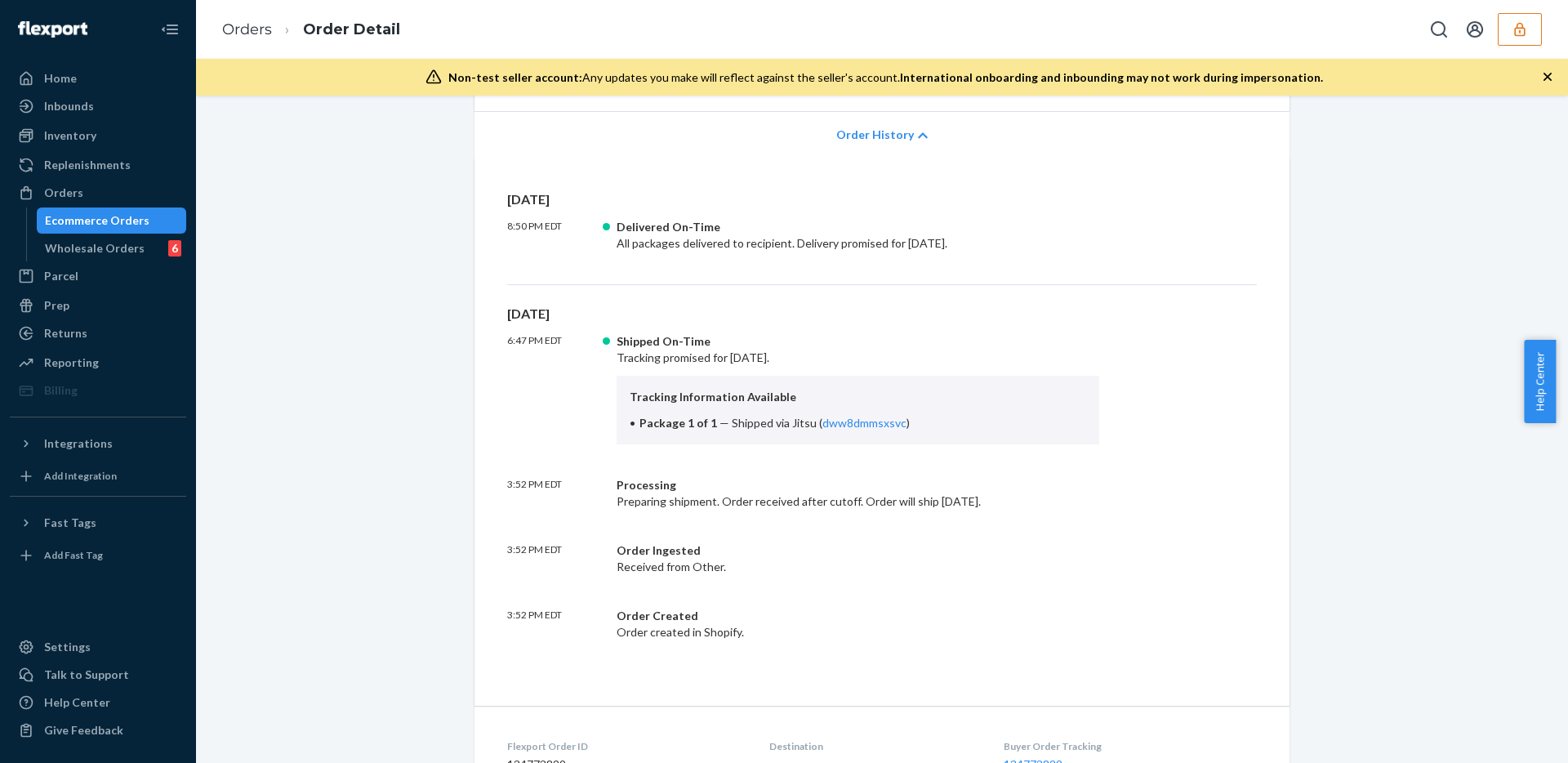
click at [1040, 328] on div "[DATE] 6:47 PM EDT Shipped On-Time Tracking promised for [DATE]. Tracking Infor…" at bounding box center [881, 473] width 750 height 336
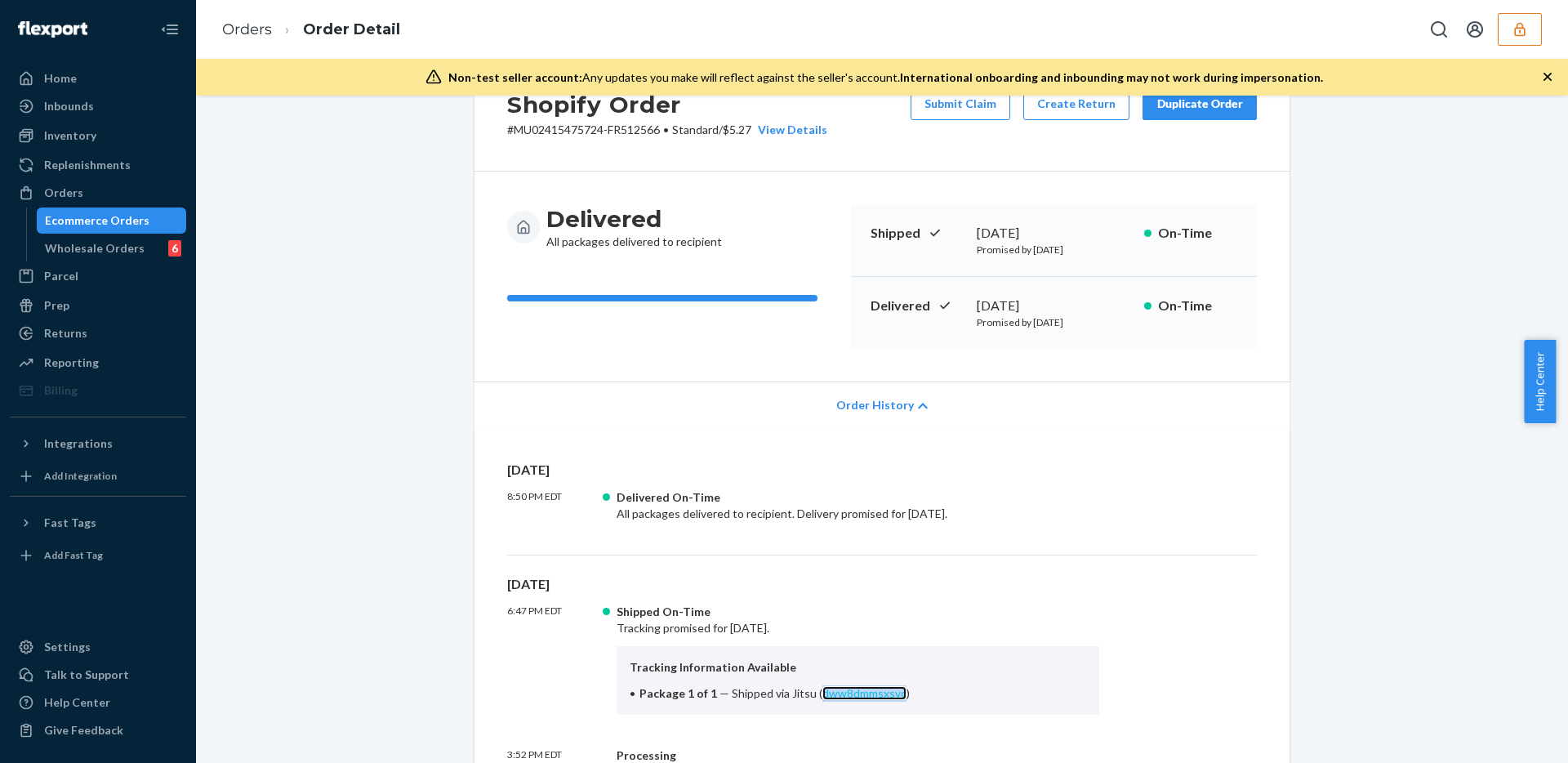
scroll to position [0, 0]
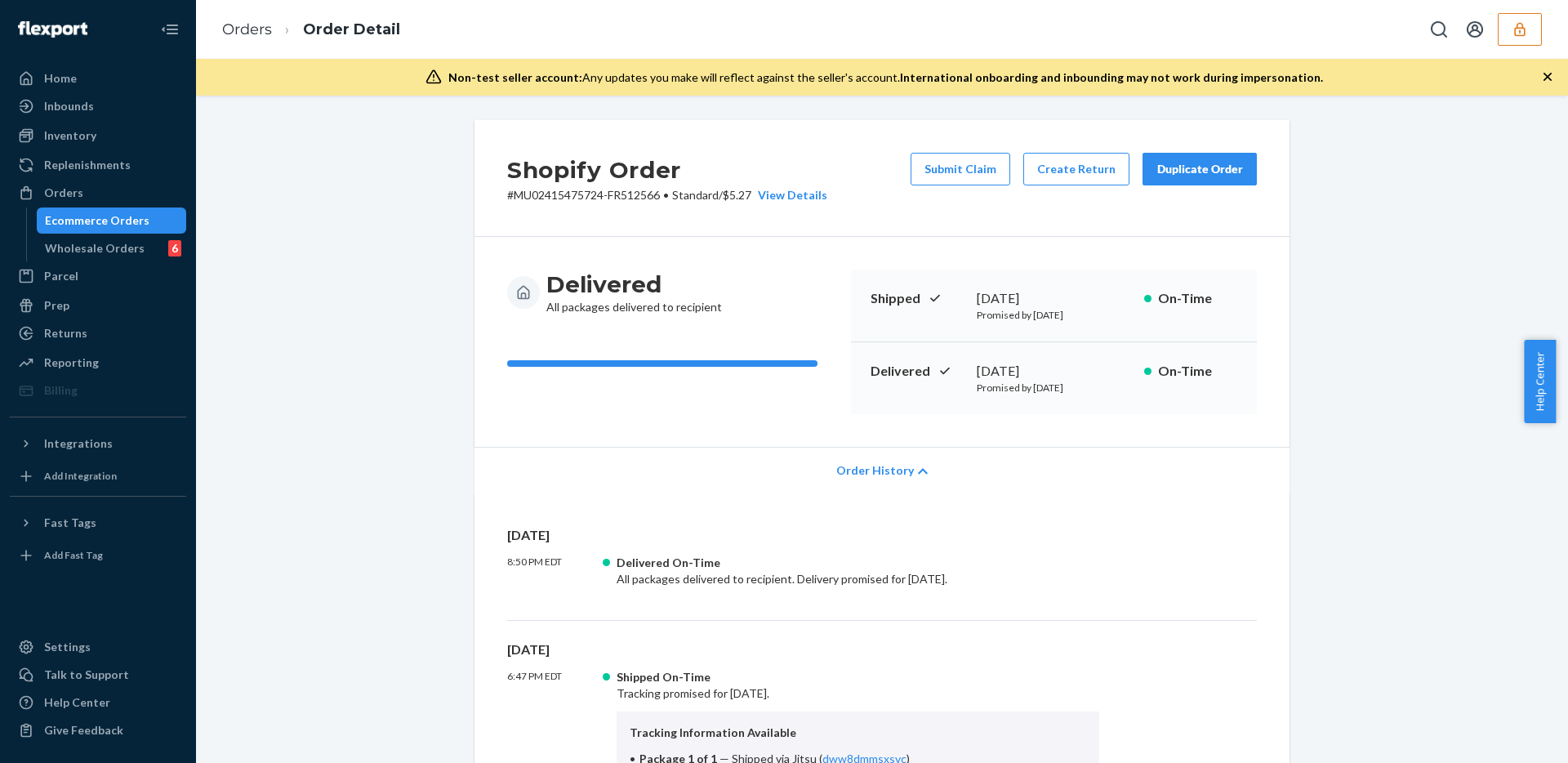
click at [928, 463] on div "Order History" at bounding box center [881, 470] width 815 height 47
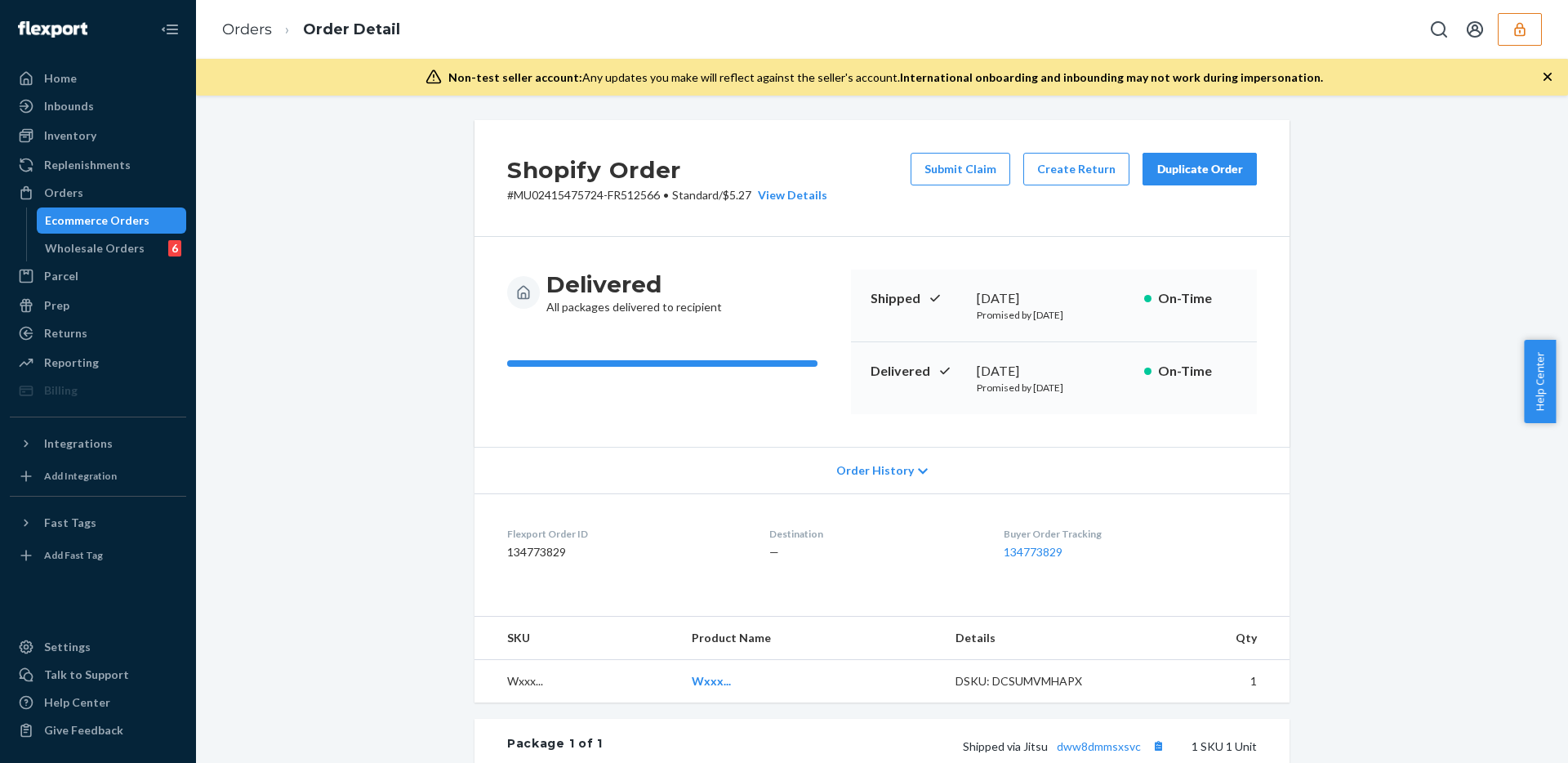
drag, startPoint x: 523, startPoint y: 450, endPoint x: 514, endPoint y: 452, distance: 9.2
click at [523, 450] on div "Order History" at bounding box center [881, 470] width 815 height 47
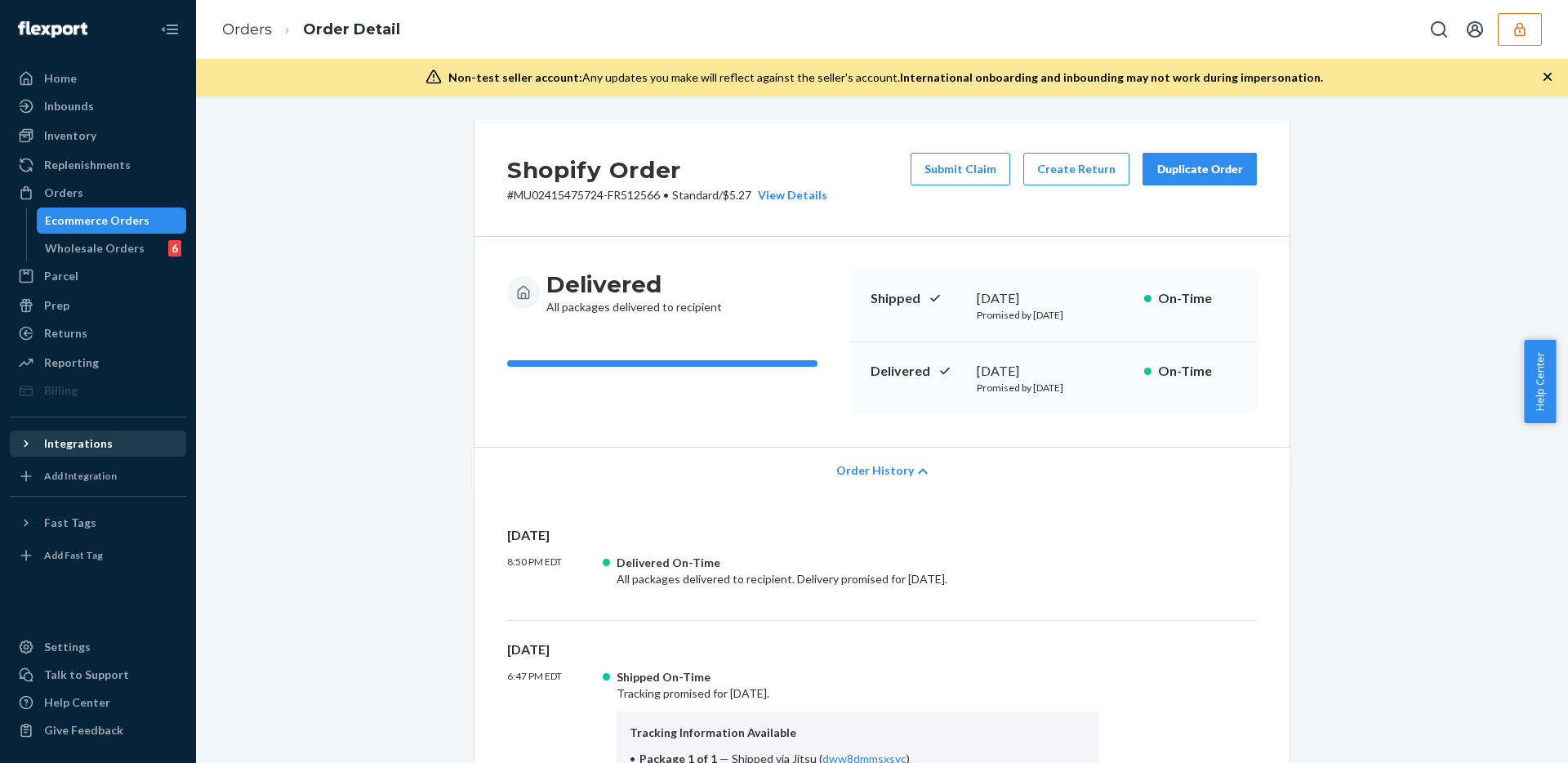
click at [134, 445] on div "Integrations" at bounding box center [97, 443] width 173 height 23
click at [1258, 288] on div "Delivered All packages delivered to recipient Shipped [DATE] Promised by [DATE]…" at bounding box center [881, 342] width 815 height 210
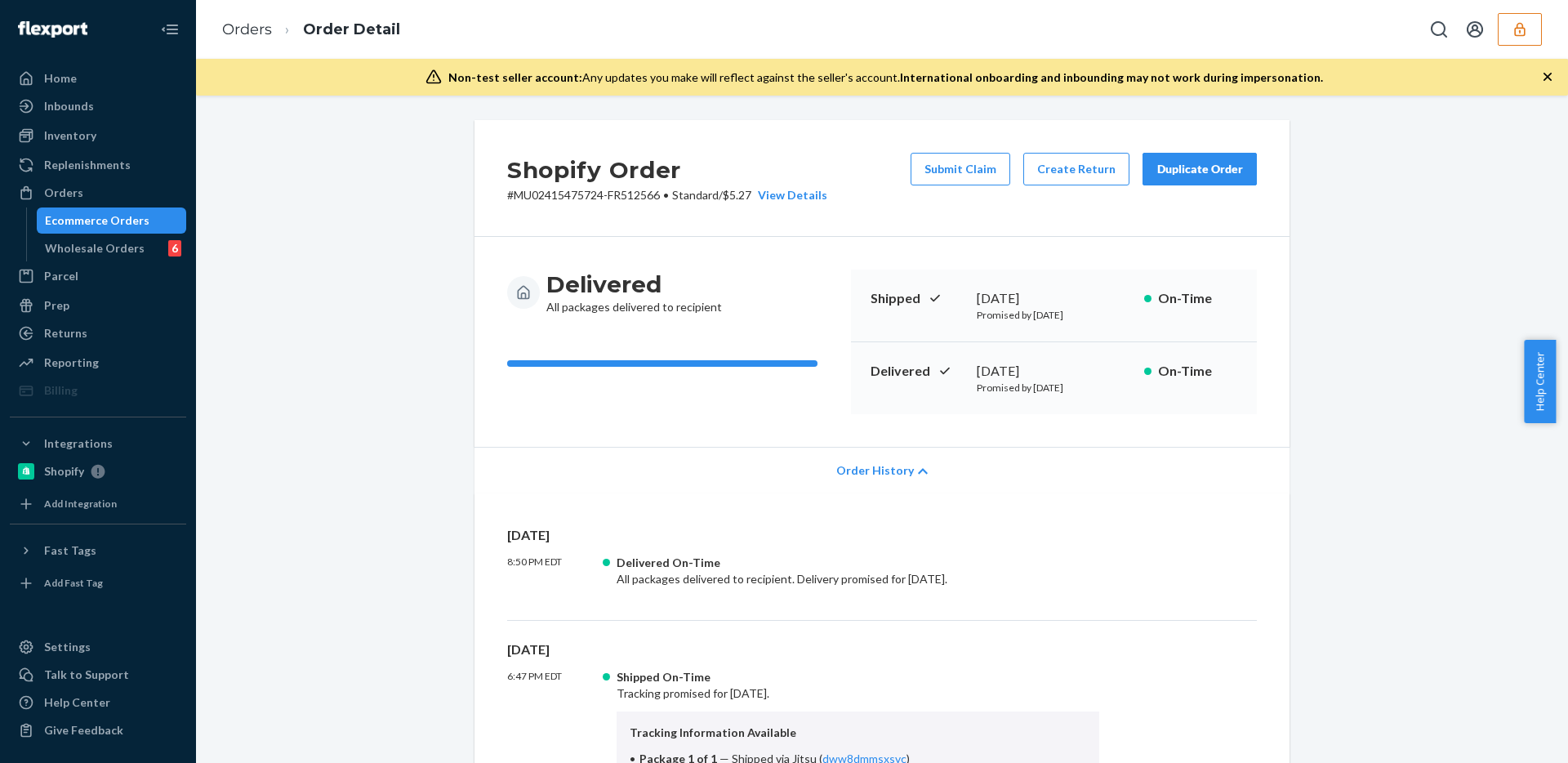
click at [586, 288] on h3 "Delivered" at bounding box center [634, 284] width 175 height 30
click at [898, 275] on div "Shipped [DATE] Promised by [DATE] On-Time" at bounding box center [1054, 306] width 406 height 73
click at [996, 228] on div "Shopify Order # MU02415475724-FR512566 • Standard / $5.27 View Details Submit C…" at bounding box center [881, 179] width 815 height 117
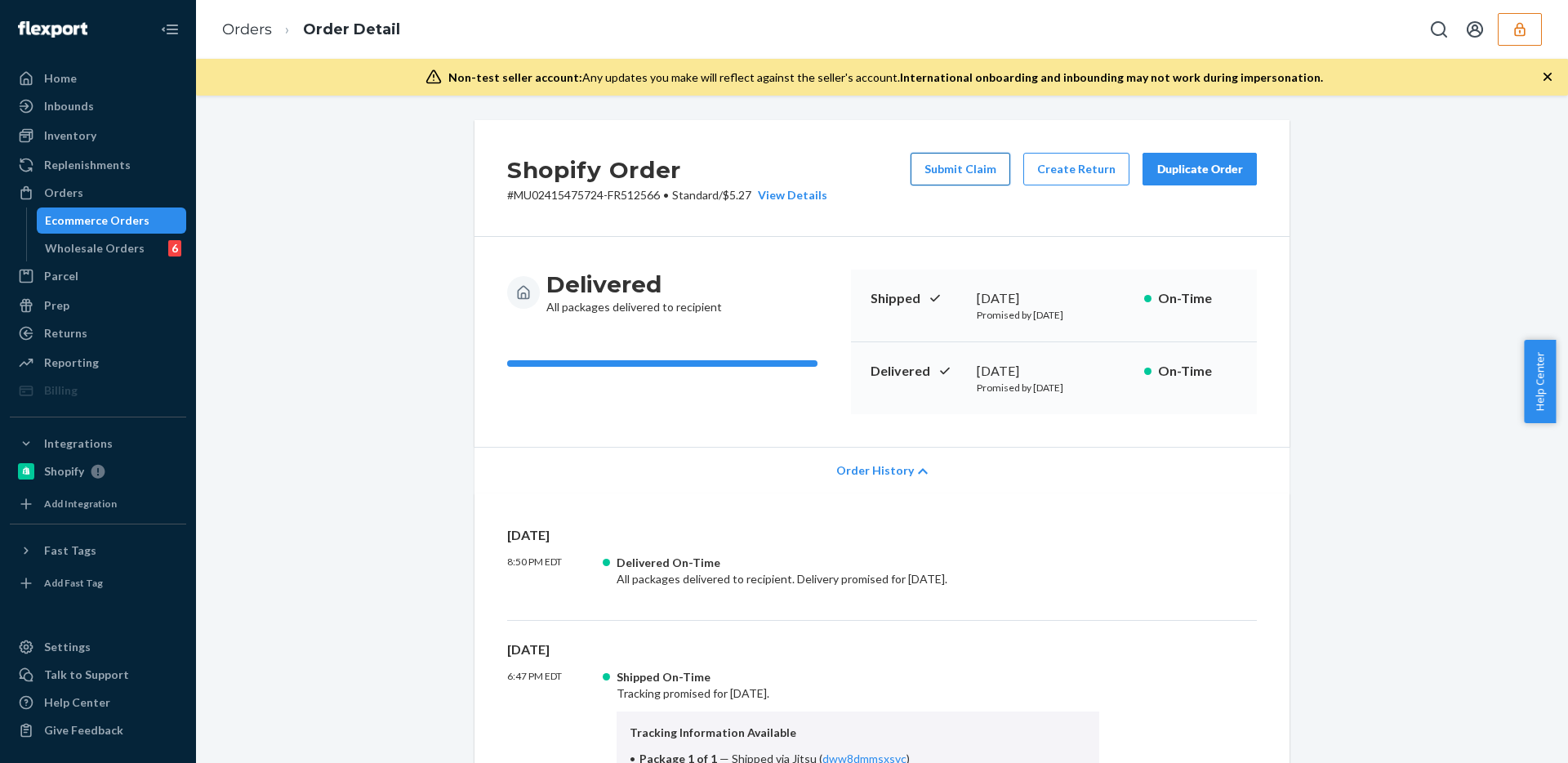
click at [961, 166] on button "Submit Claim" at bounding box center [960, 169] width 100 height 33
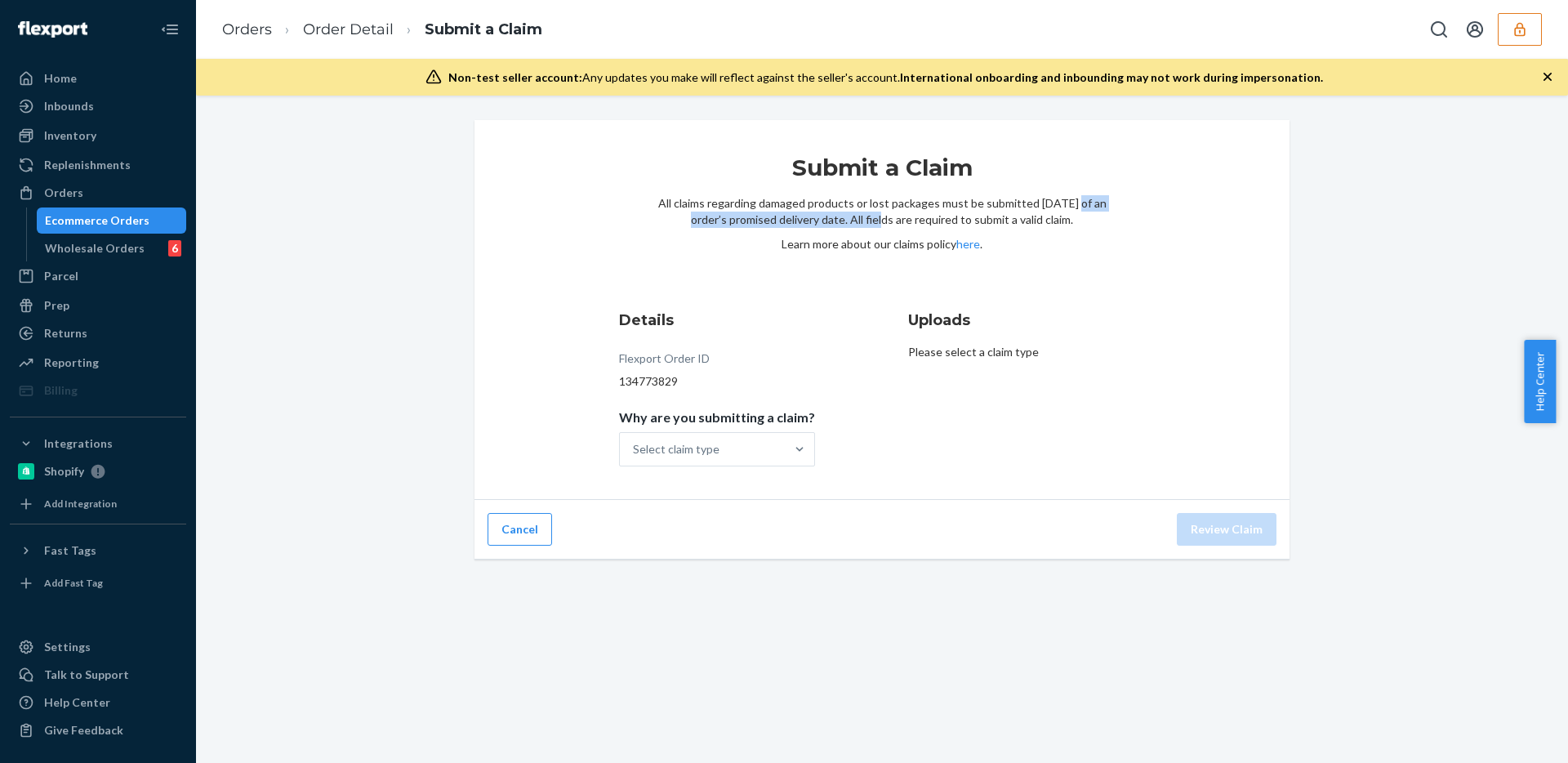
drag, startPoint x: 1060, startPoint y: 200, endPoint x: 857, endPoint y: 224, distance: 204.4
click at [857, 224] on p "All claims regarding damaged products or lost packages must be submitted [DATE]…" at bounding box center [881, 211] width 449 height 33
click at [1064, 212] on p "All claims regarding damaged products or lost packages must be submitted [DATE]…" at bounding box center [881, 211] width 449 height 33
click at [737, 366] on div "Flexport Order ID 134773829" at bounding box center [717, 370] width 196 height 39
click at [785, 450] on div at bounding box center [800, 449] width 29 height 16
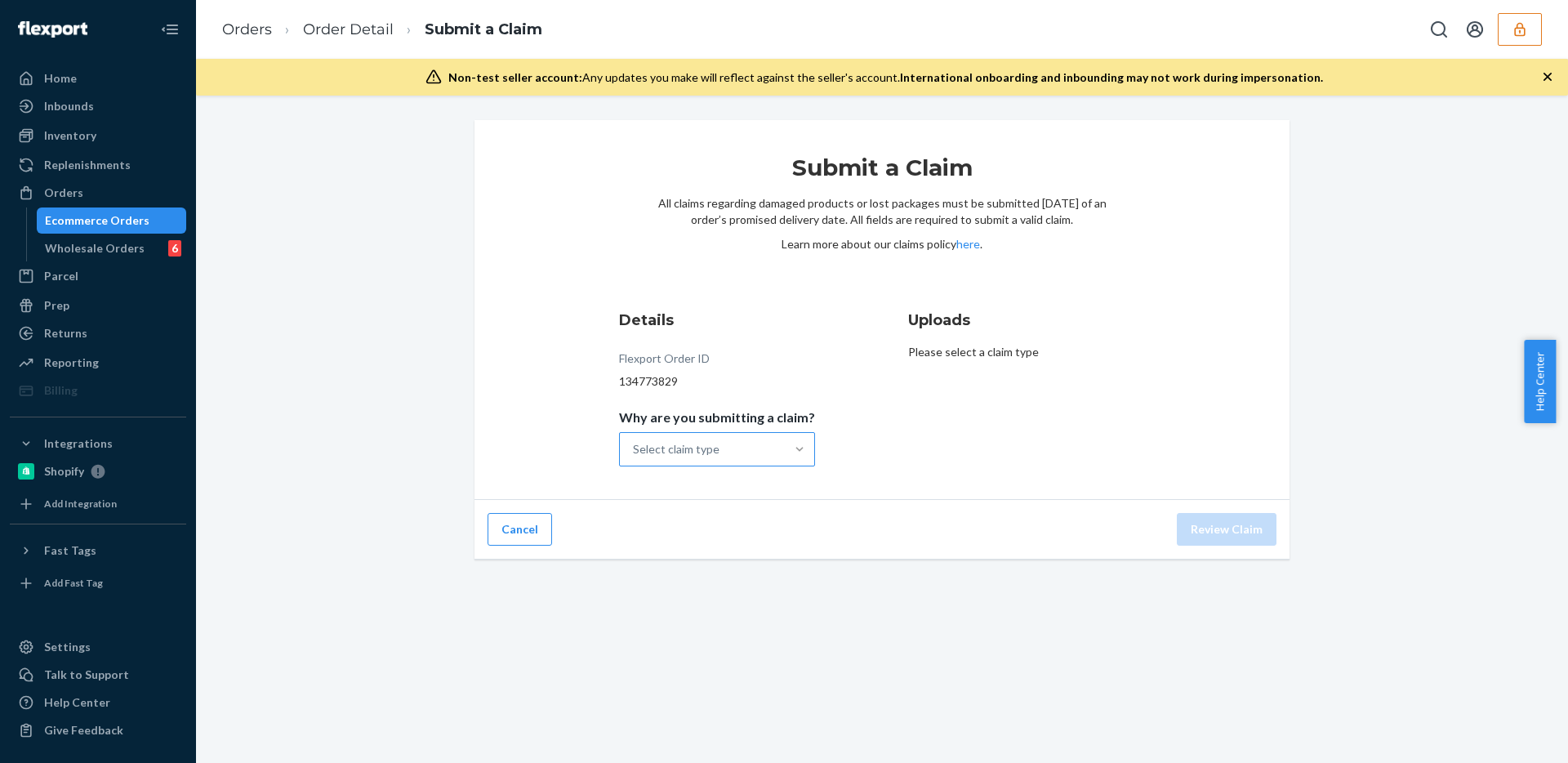
click at [634, 450] on input "Why are you submitting a claim? Select claim type" at bounding box center [633, 449] width 2 height 16
click at [732, 522] on div "Order delivered damaged" at bounding box center [717, 522] width 189 height 33
click at [634, 457] on input "Why are you submitting a claim? option Order delivered damaged focused, 2 of 4.…" at bounding box center [633, 449] width 2 height 16
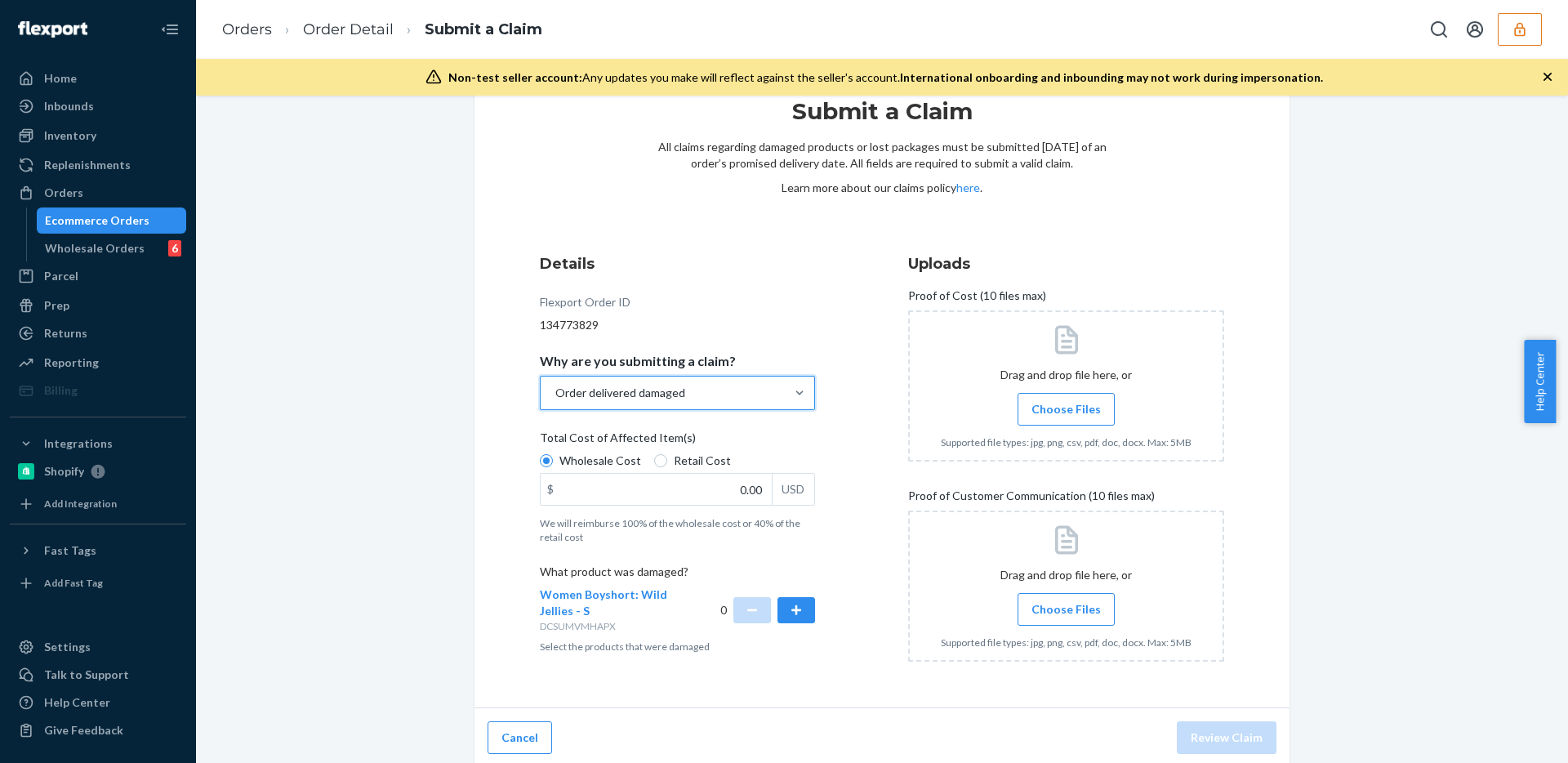
scroll to position [61, 0]
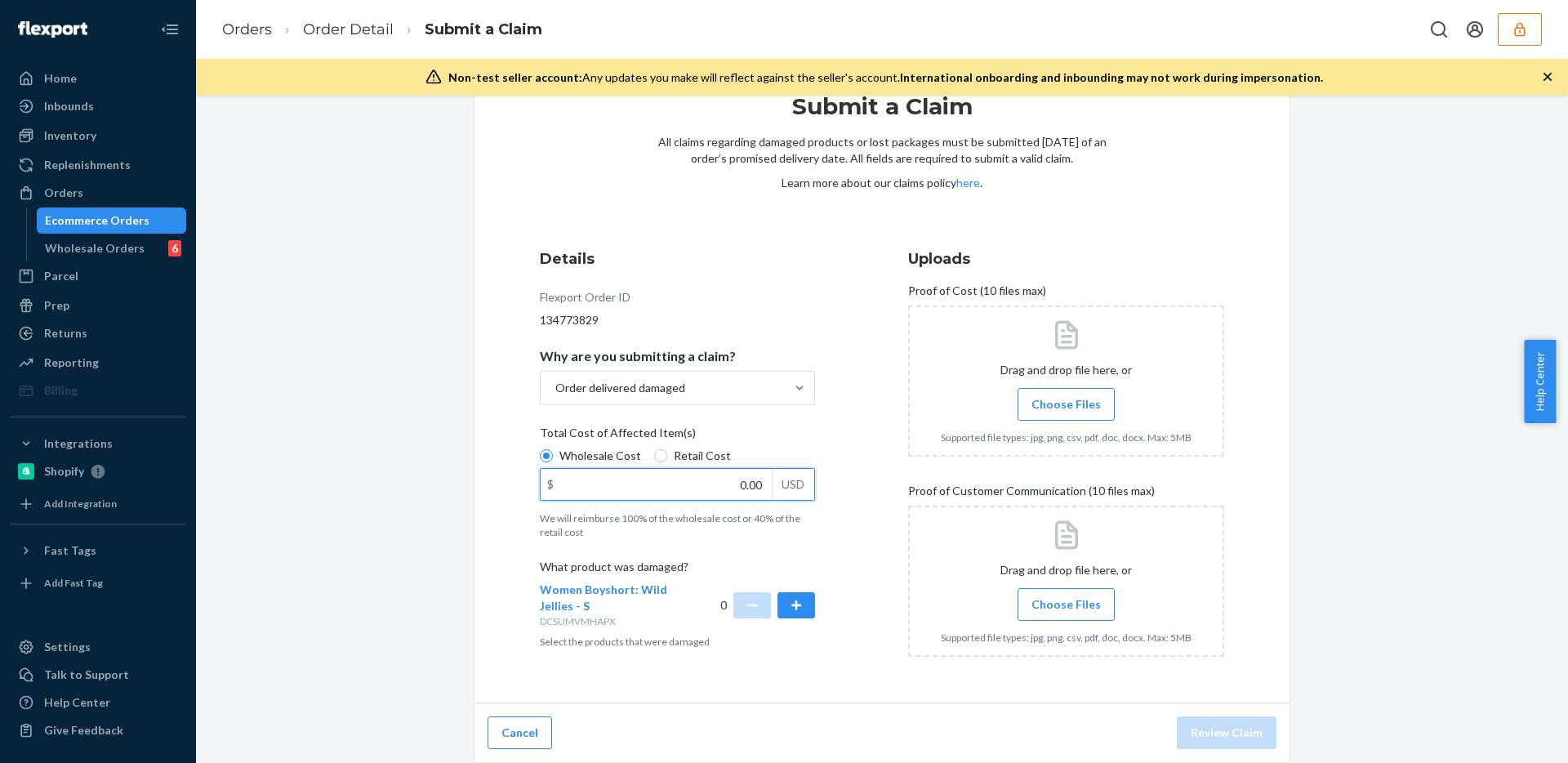
drag, startPoint x: 725, startPoint y: 489, endPoint x: 782, endPoint y: 489, distance: 57.0
click at [782, 489] on div "$ 0.00 USD" at bounding box center [678, 484] width 275 height 33
click at [934, 293] on span "Proof of Cost (10 files max)" at bounding box center [977, 294] width 138 height 23
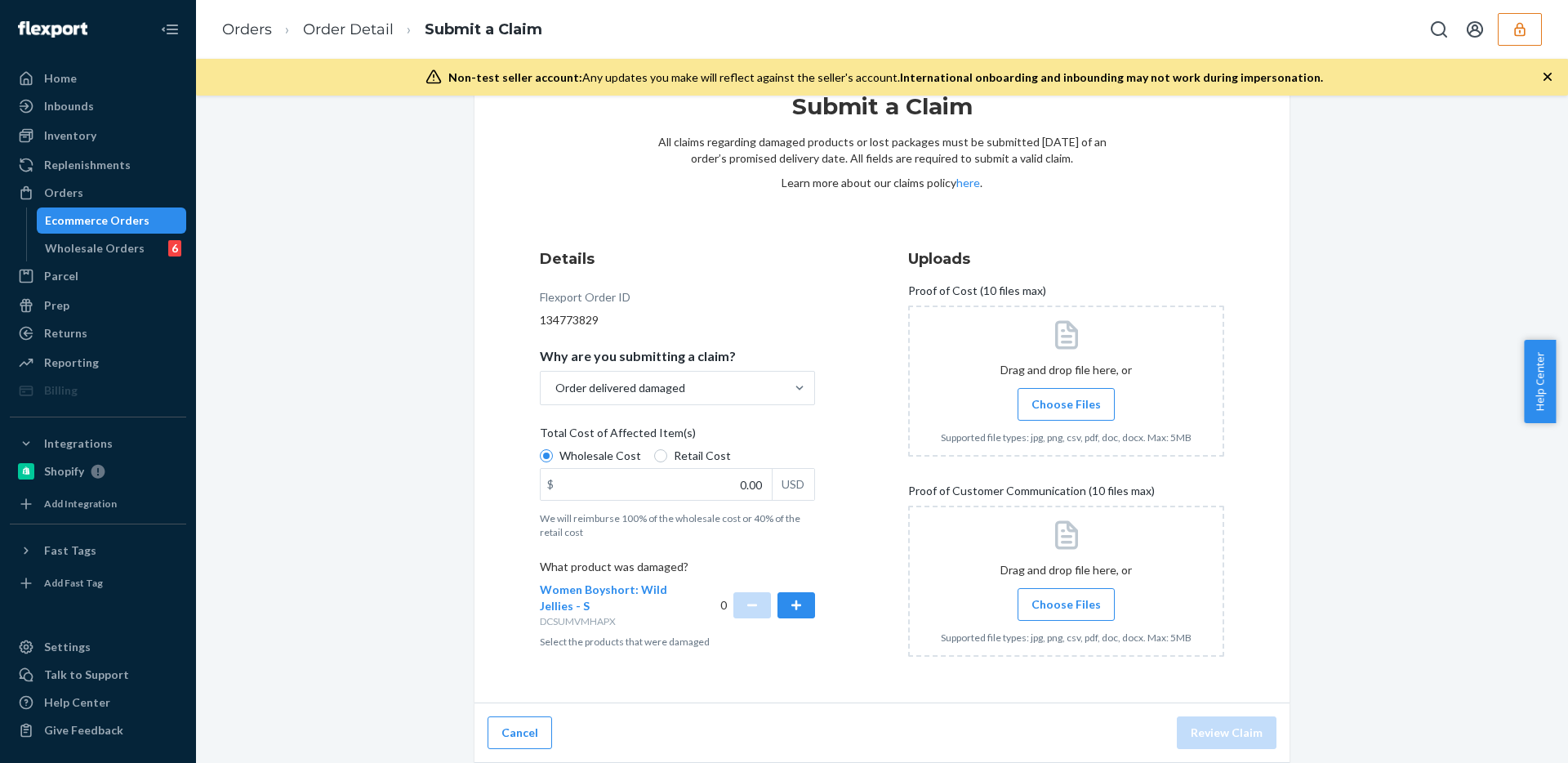
click at [1242, 279] on div "Submit a Claim All claims regarding damaged products or lost packages must be s…" at bounding box center [881, 381] width 815 height 644
drag, startPoint x: 945, startPoint y: 493, endPoint x: 1133, endPoint y: 484, distance: 188.2
click at [1133, 484] on span "Proof of Customer Communication (10 files max)" at bounding box center [1031, 494] width 247 height 23
click at [891, 544] on div "Details Flexport Order ID 134773829 Why are you submitting a claim? Order deliv…" at bounding box center [881, 459] width 684 height 421
click at [895, 531] on div "Details Flexport Order ID 134773829 Why are you submitting a claim? Order deliv…" at bounding box center [881, 459] width 684 height 421
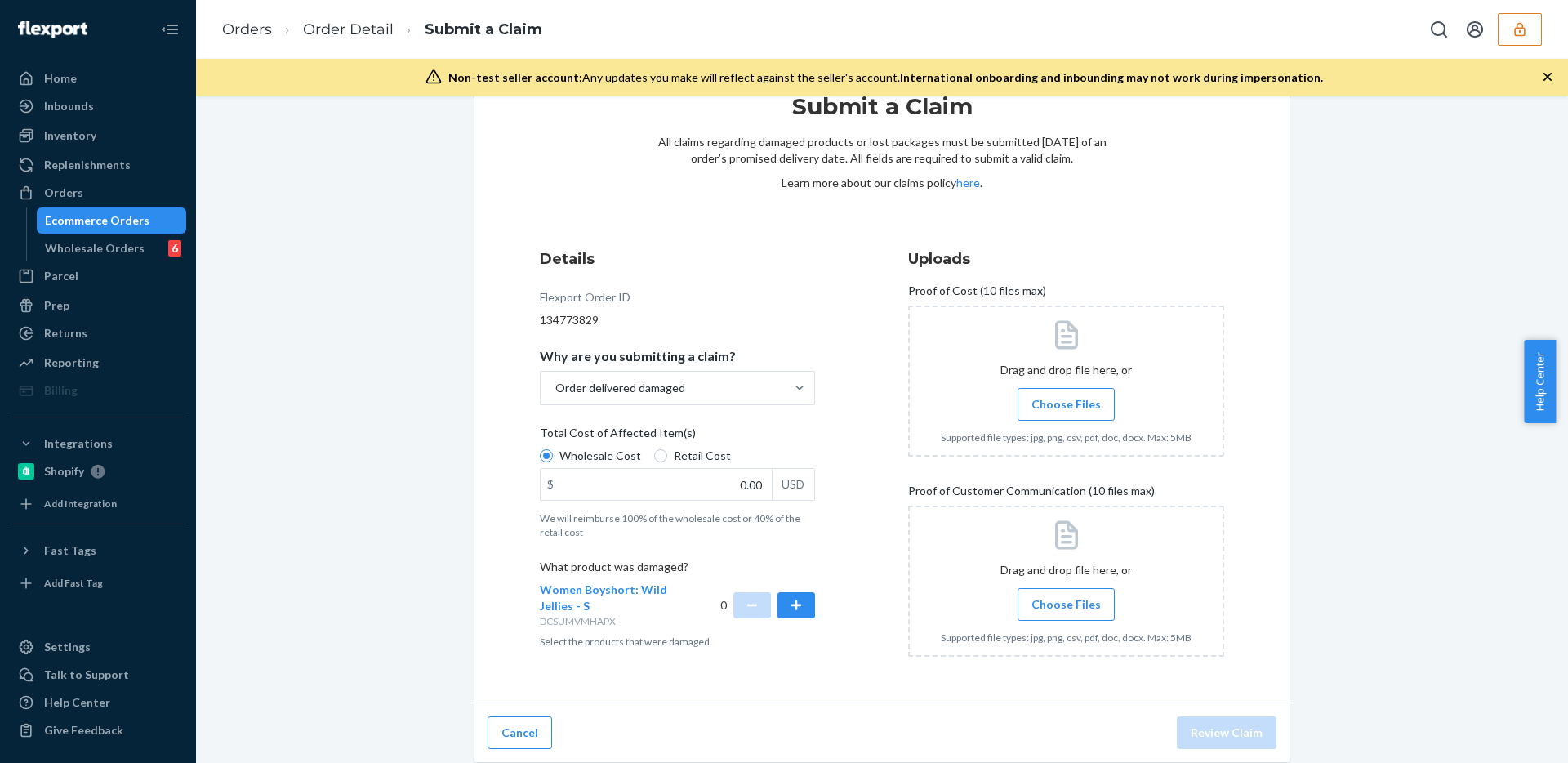
click at [349, 339] on div "Submit a Claim All claims regarding damaged products or lost packages must be s…" at bounding box center [881, 411] width 1348 height 704
click at [324, 343] on div "Submit a Claim All claims regarding damaged products or lost packages must be s…" at bounding box center [881, 411] width 1348 height 704
click at [156, 337] on div "Returns" at bounding box center [97, 334] width 173 height 23
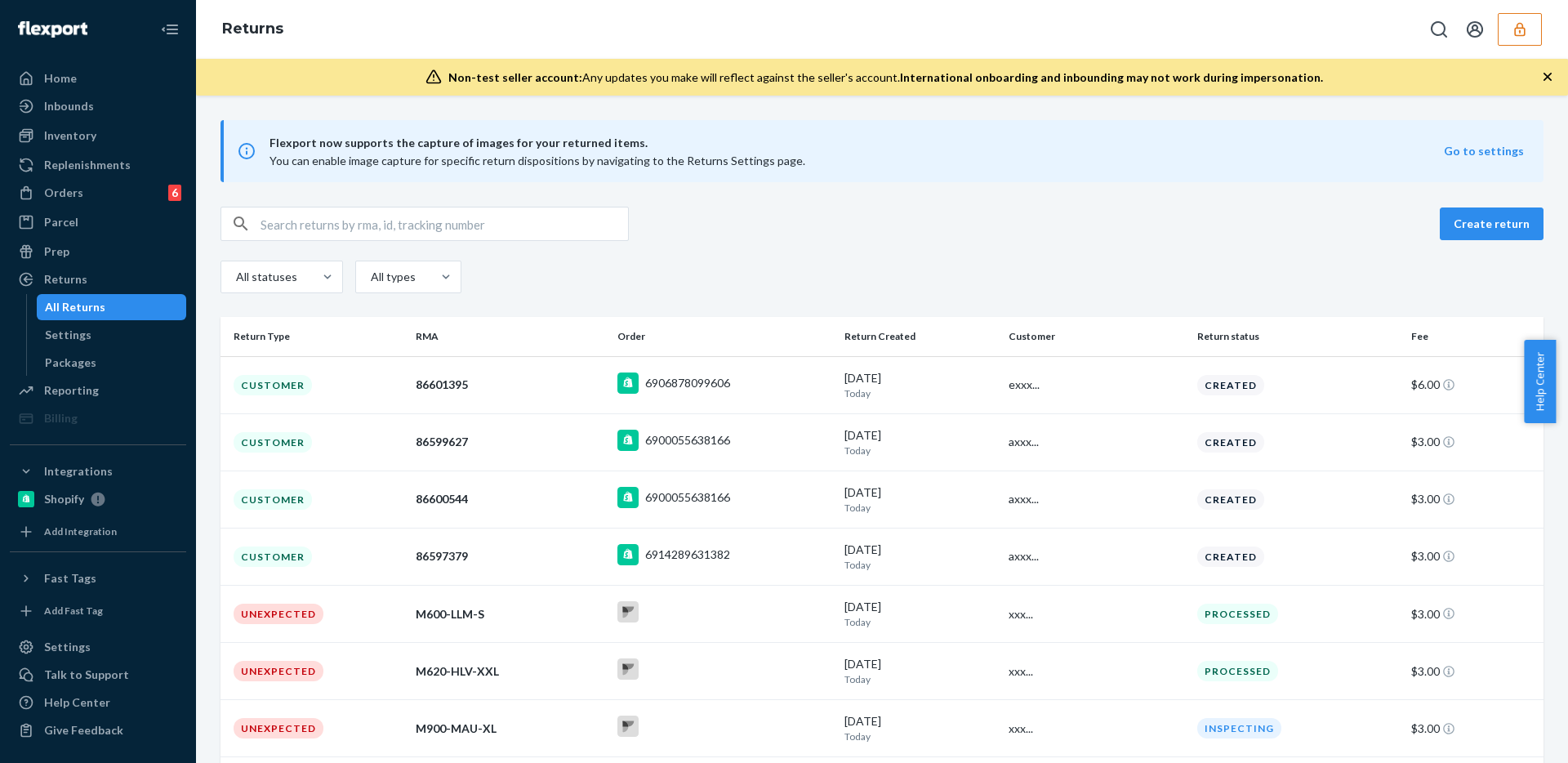
click at [822, 224] on div "Create return" at bounding box center [881, 224] width 1323 height 34
click at [127, 671] on div "Talk to Support" at bounding box center [97, 674] width 173 height 23
click at [928, 211] on div "Create return" at bounding box center [881, 224] width 1323 height 34
click at [975, 129] on div "Flexport now supports the capture of images for your returned items. You can en…" at bounding box center [881, 152] width 1323 height 62
click at [1398, 19] on button "button" at bounding box center [1520, 30] width 44 height 33
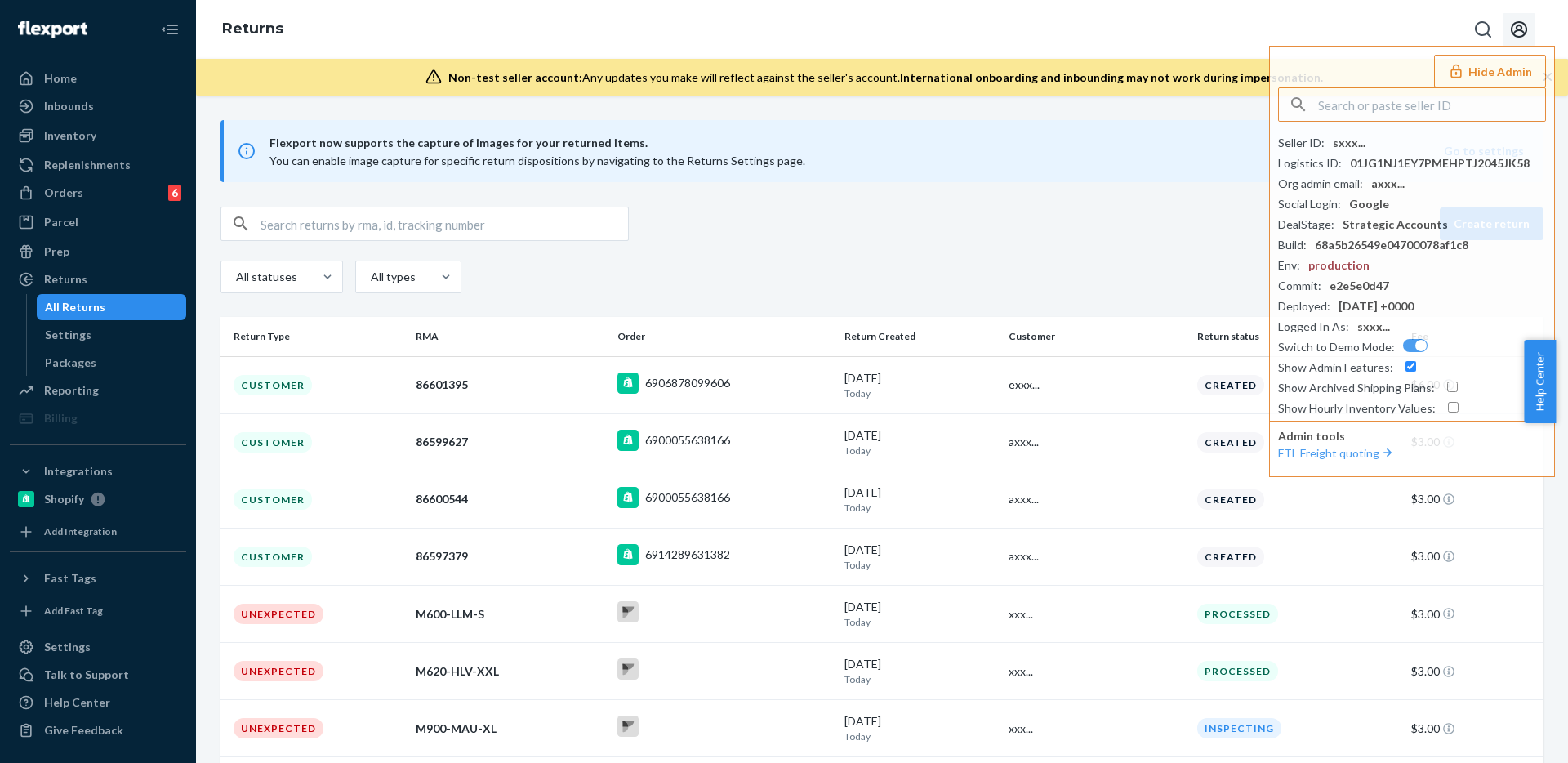
click at [1398, 35] on icon "Open account menu" at bounding box center [1519, 30] width 20 height 20
click at [1398, 119] on div "Log out" at bounding box center [1484, 113] width 123 height 30
